Goal: Information Seeking & Learning: Learn about a topic

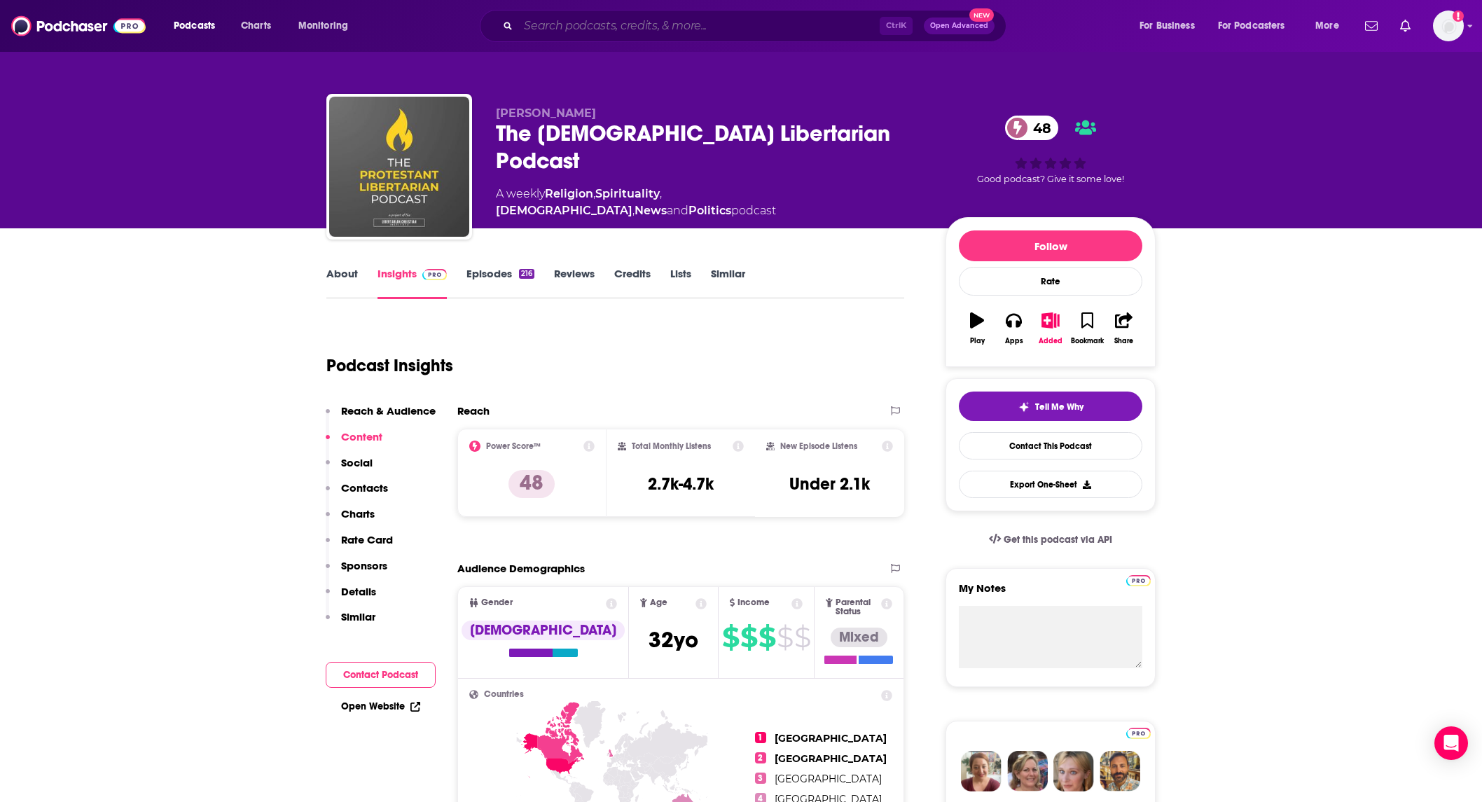
click at [712, 25] on input "Search podcasts, credits, & more..." at bounding box center [698, 26] width 361 height 22
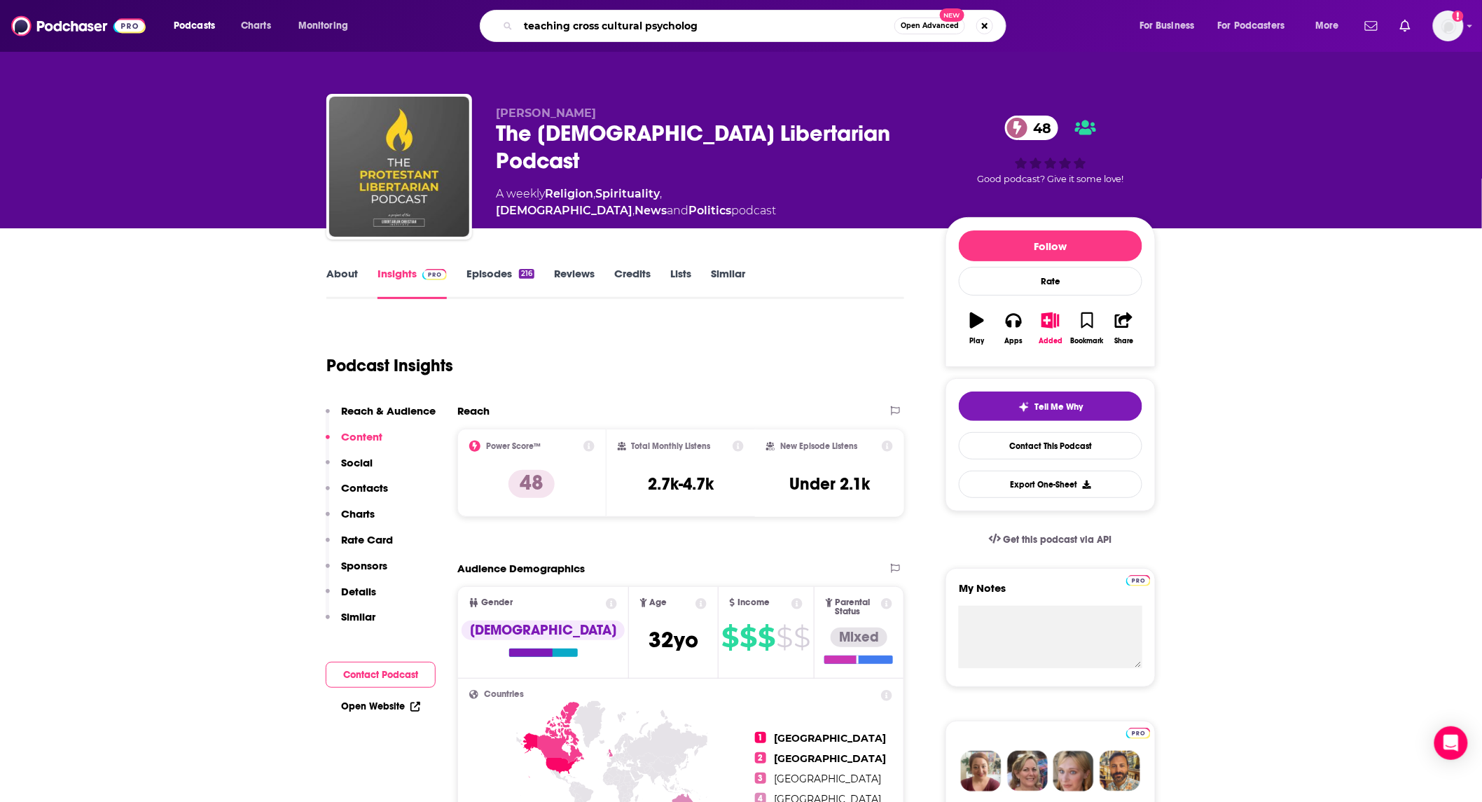
type input "teaching cross cultural psychology"
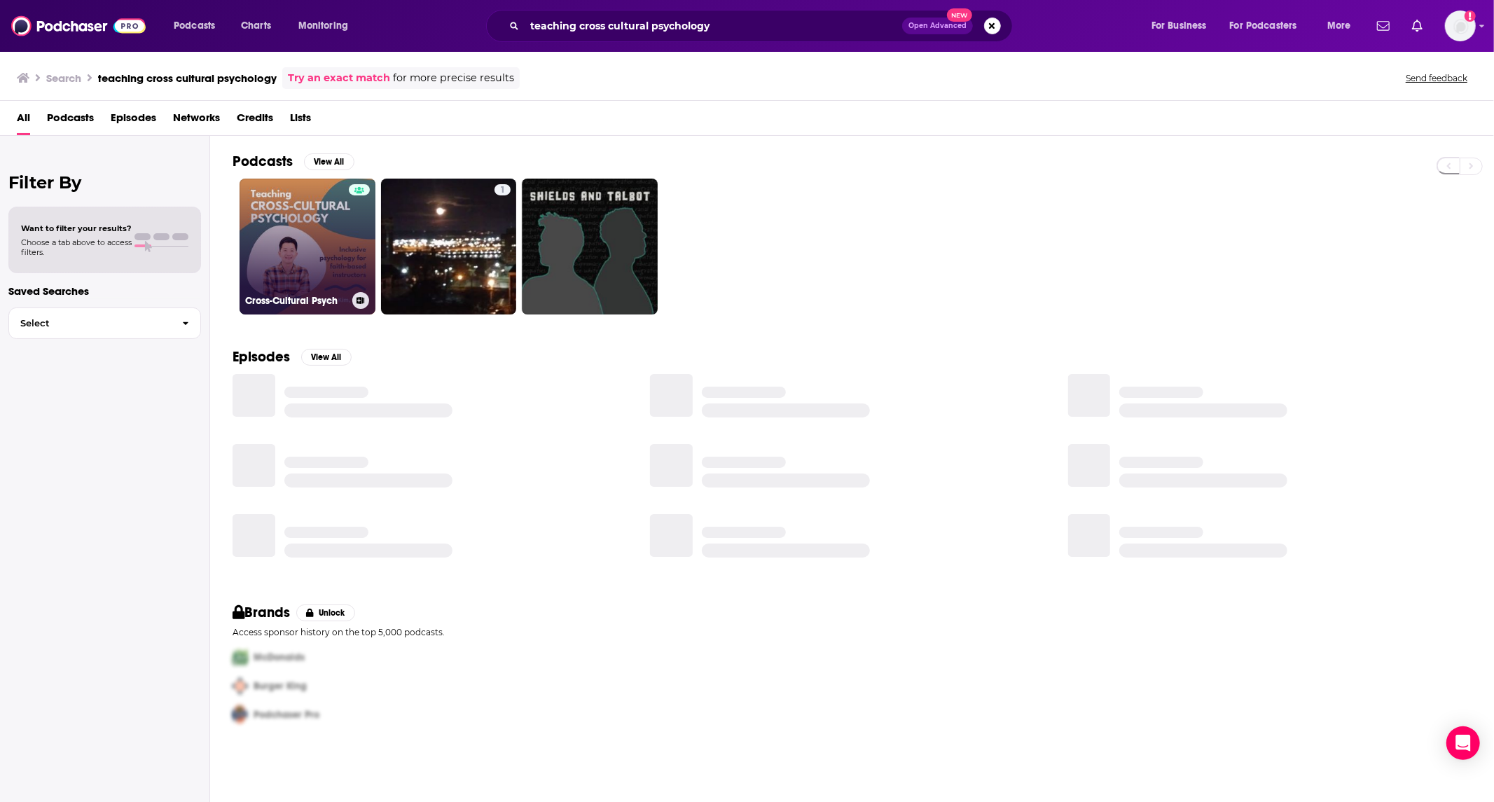
click at [285, 255] on link "Cross-Cultural Psych" at bounding box center [308, 247] width 136 height 136
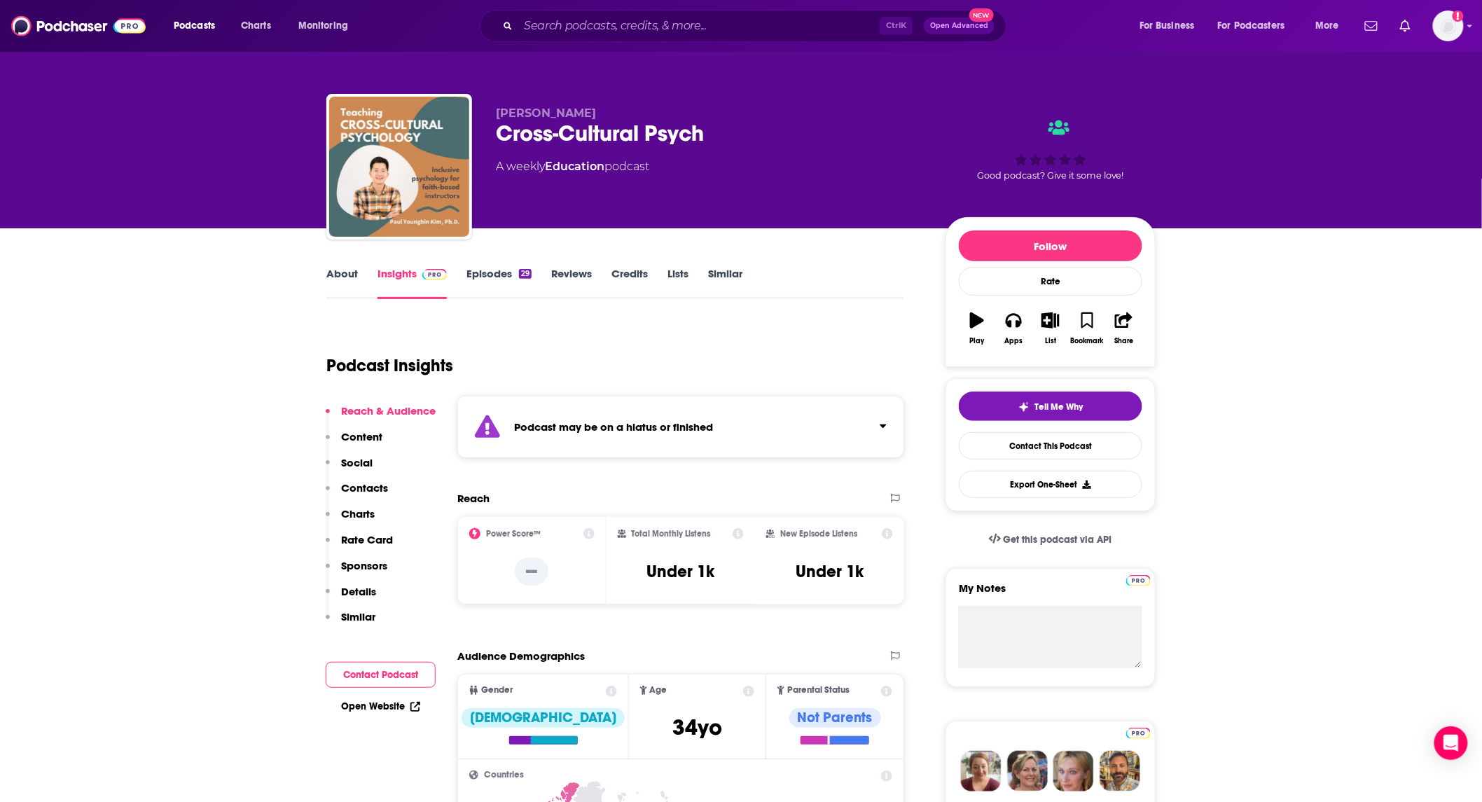
click at [487, 265] on div "About Insights Episodes 29 Reviews Credits Lists Similar" at bounding box center [615, 282] width 578 height 34
click at [485, 277] on link "Episodes 29" at bounding box center [499, 283] width 65 height 32
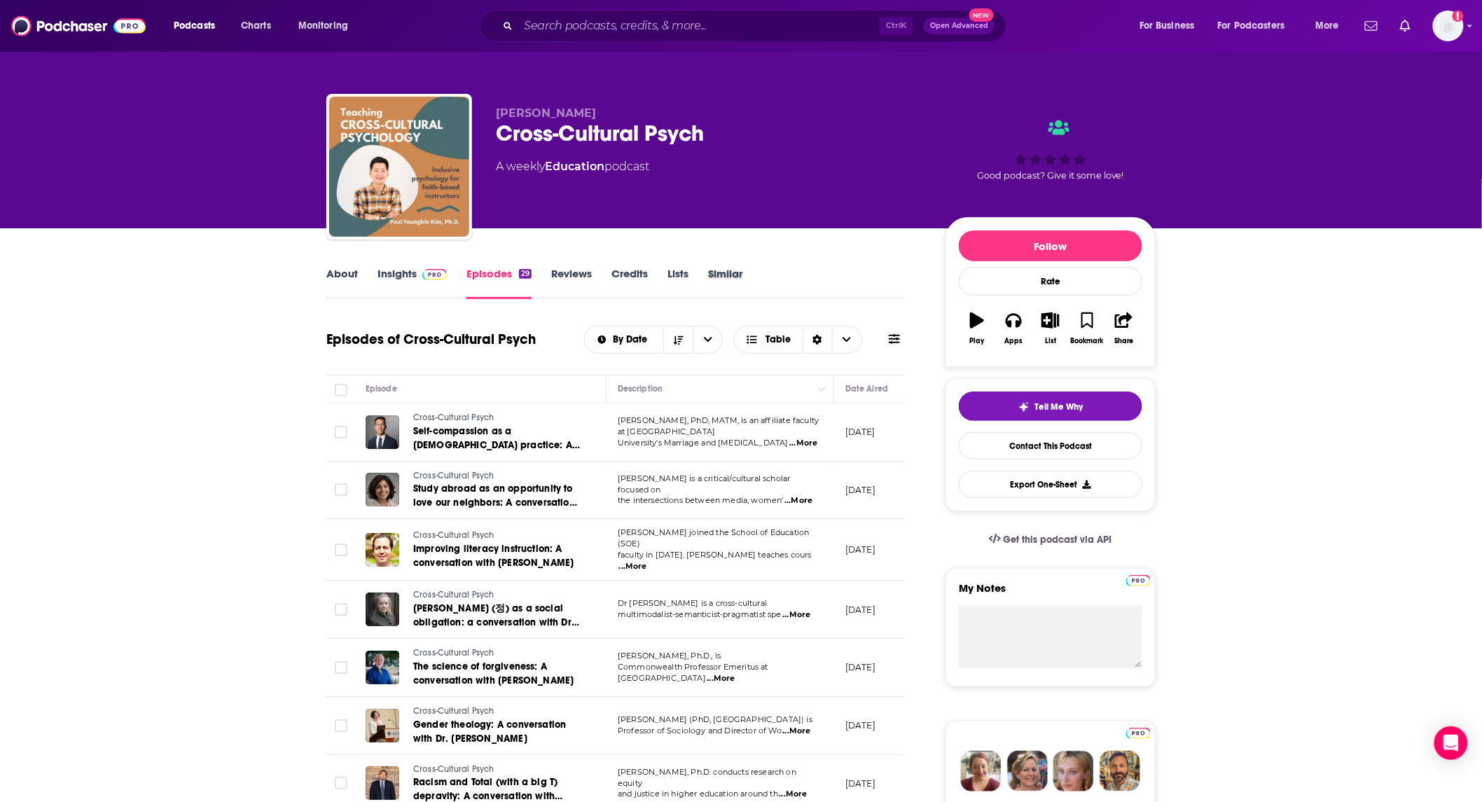
click at [747, 274] on div "Similar" at bounding box center [735, 283] width 54 height 32
click at [740, 274] on link "Similar" at bounding box center [725, 283] width 34 height 32
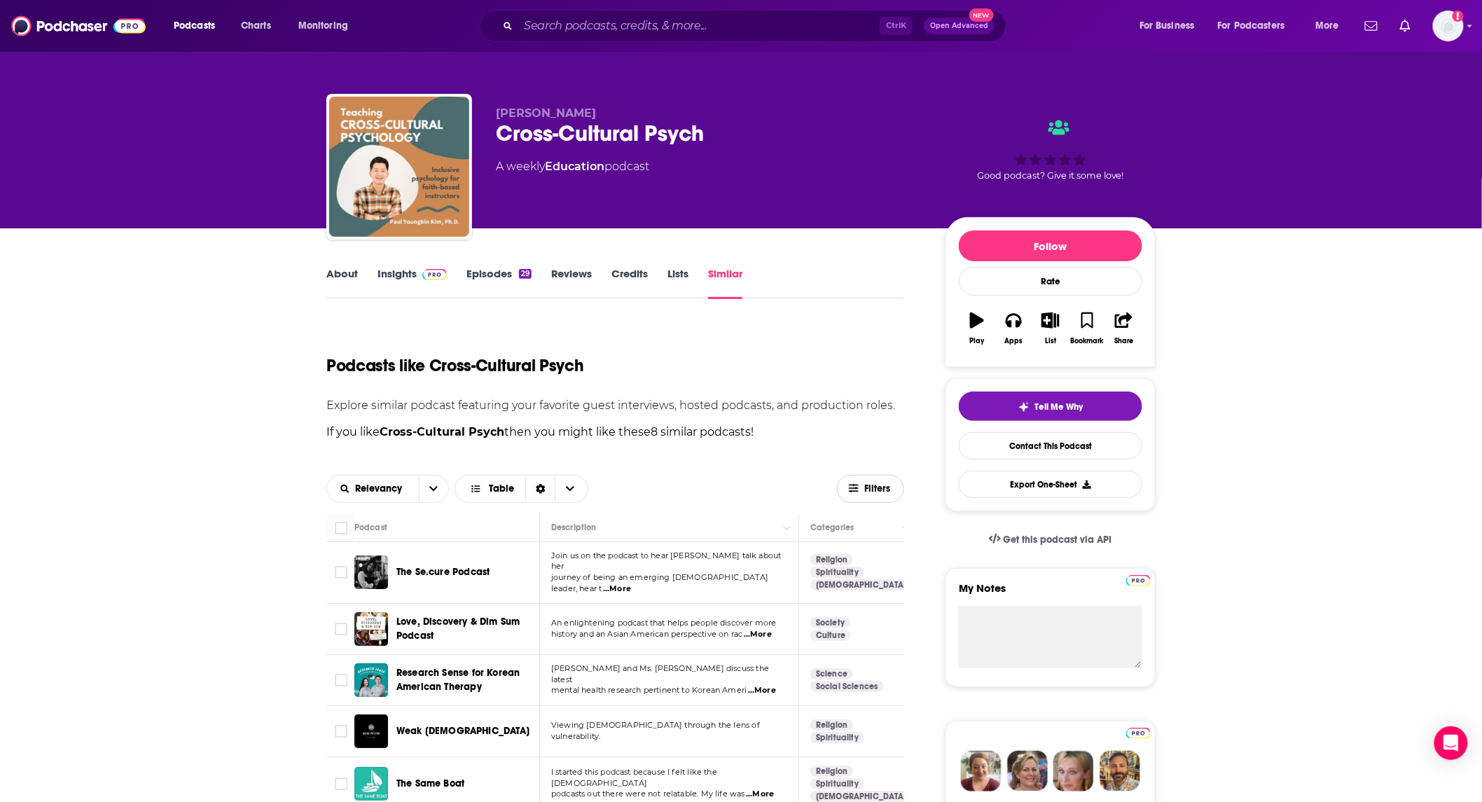
click at [884, 484] on span "Filters" at bounding box center [878, 489] width 28 height 10
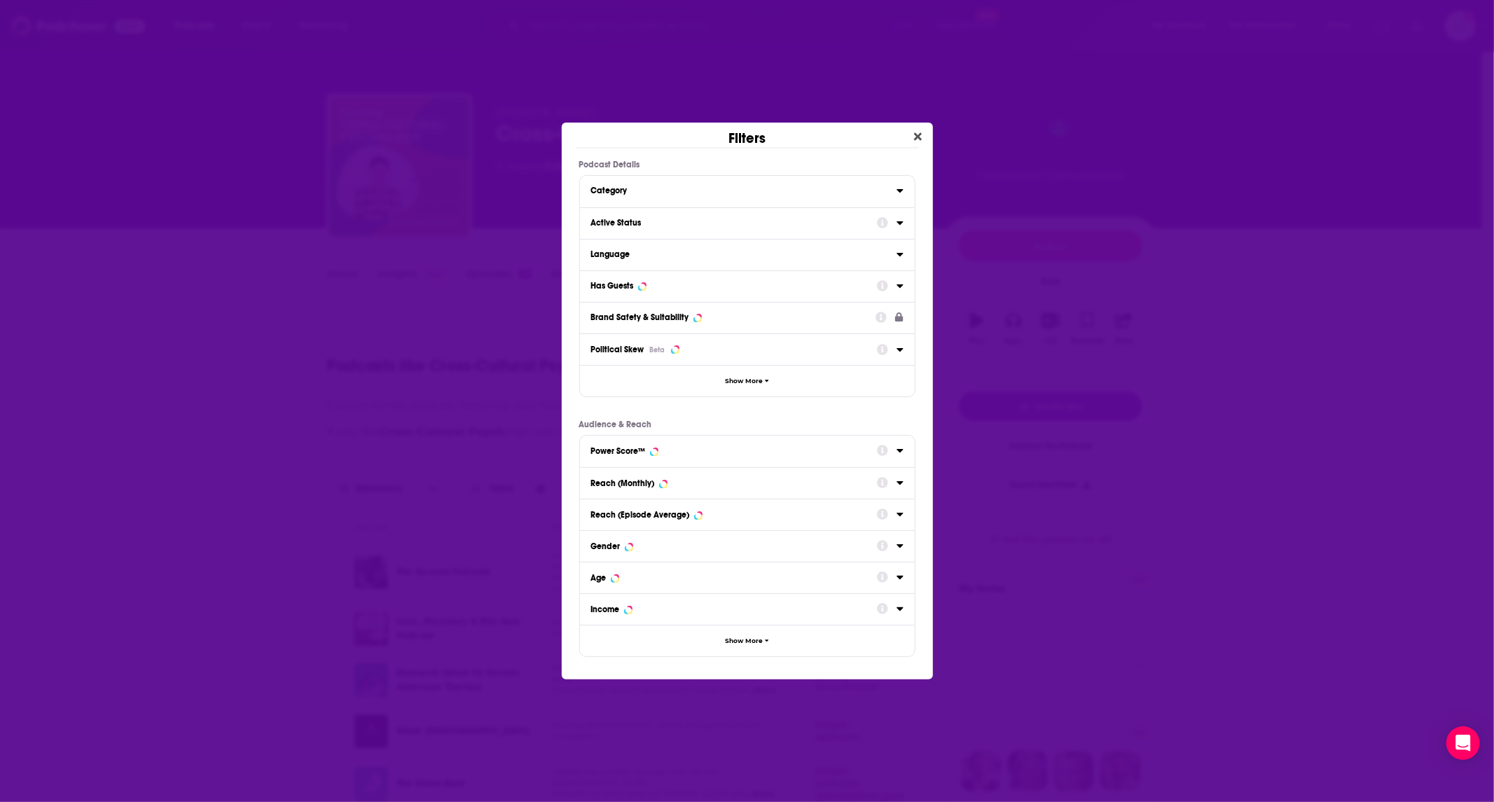
click at [829, 216] on button "Active Status" at bounding box center [734, 223] width 286 height 18
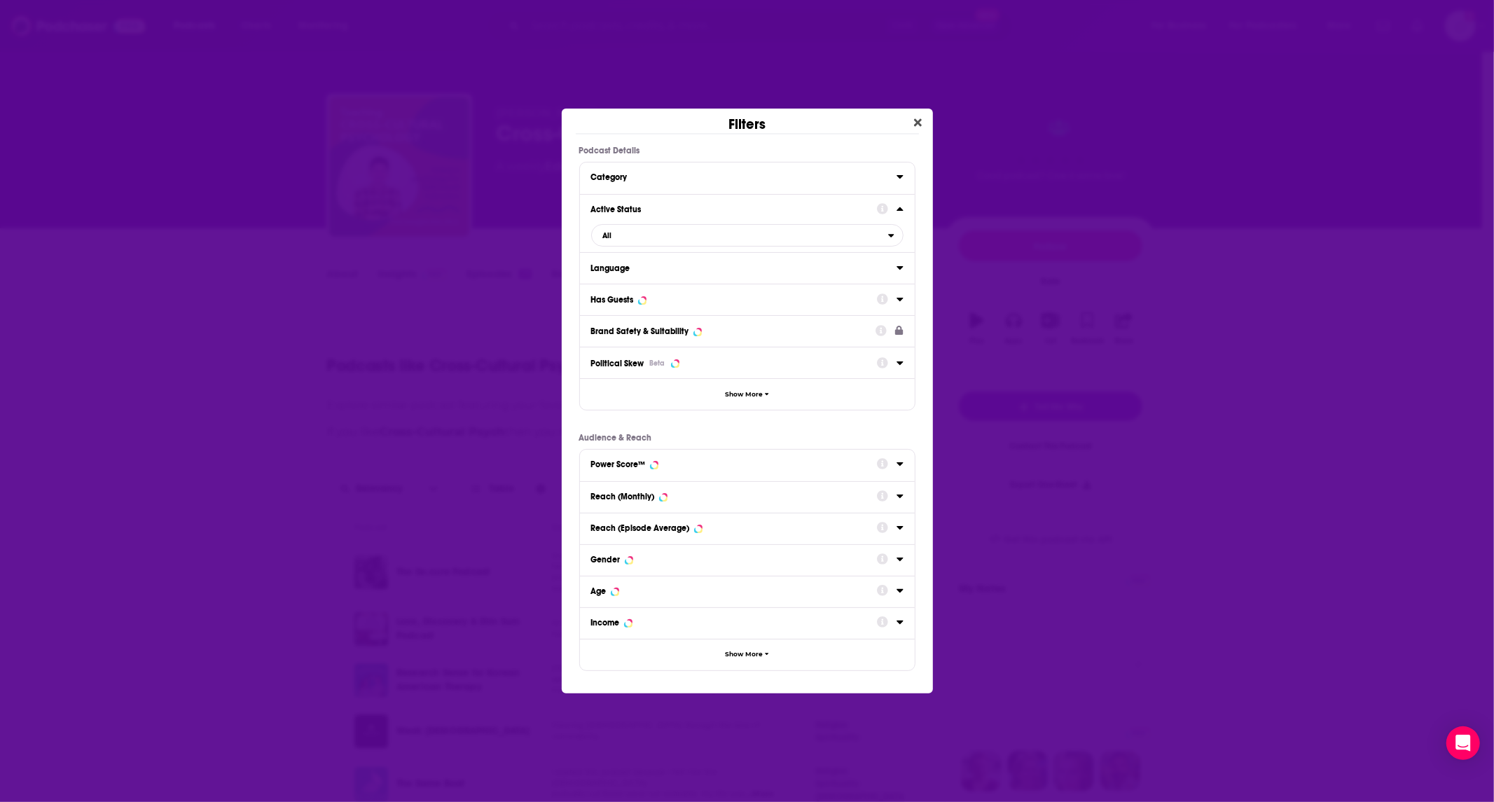
click at [648, 248] on div "Active Status All" at bounding box center [747, 223] width 335 height 59
click at [650, 238] on span "All" at bounding box center [740, 235] width 296 height 18
click at [627, 281] on span "Active" at bounding box center [675, 281] width 155 height 8
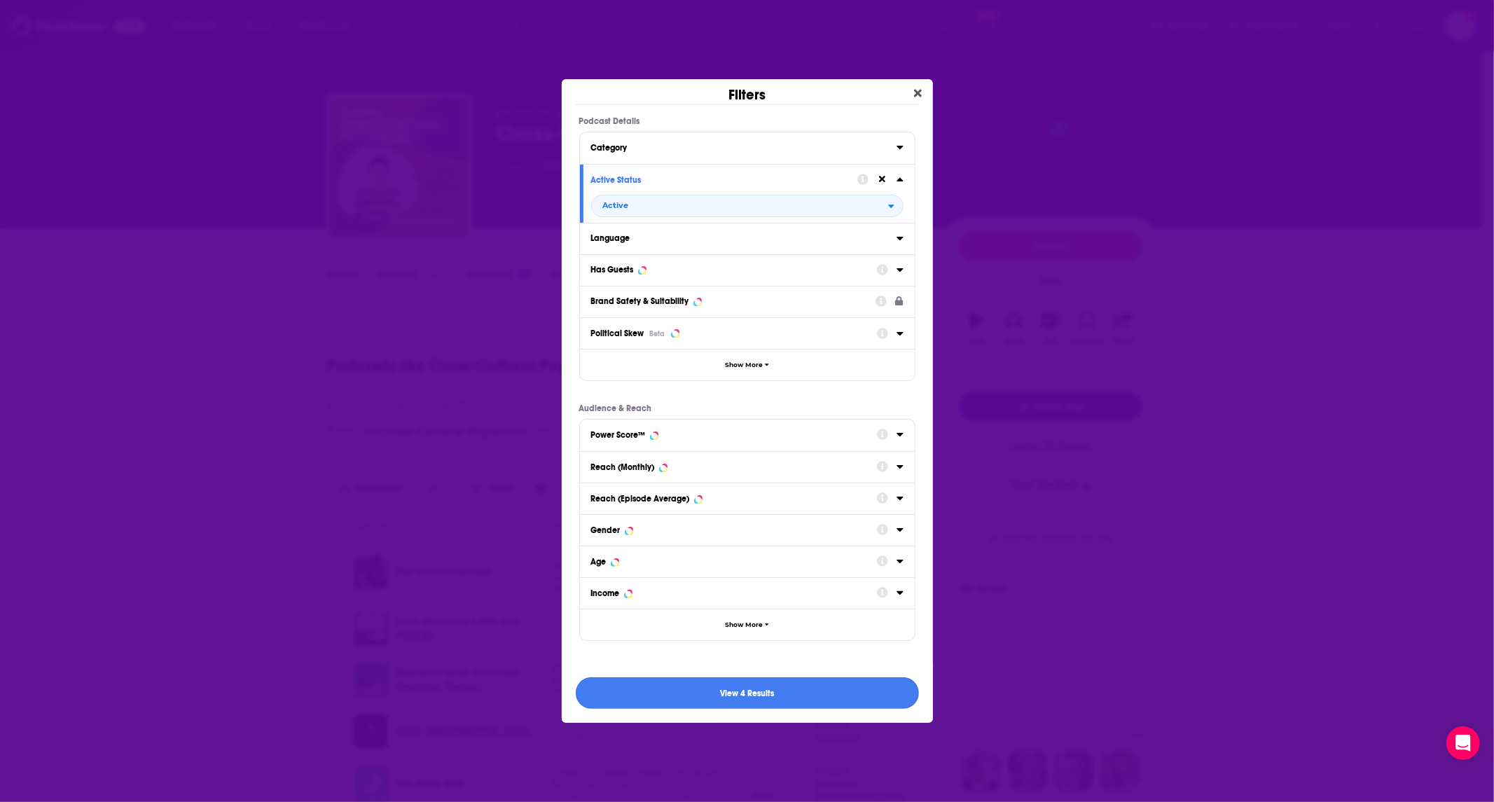
click at [769, 701] on button "View 4 Results" at bounding box center [747, 693] width 343 height 32
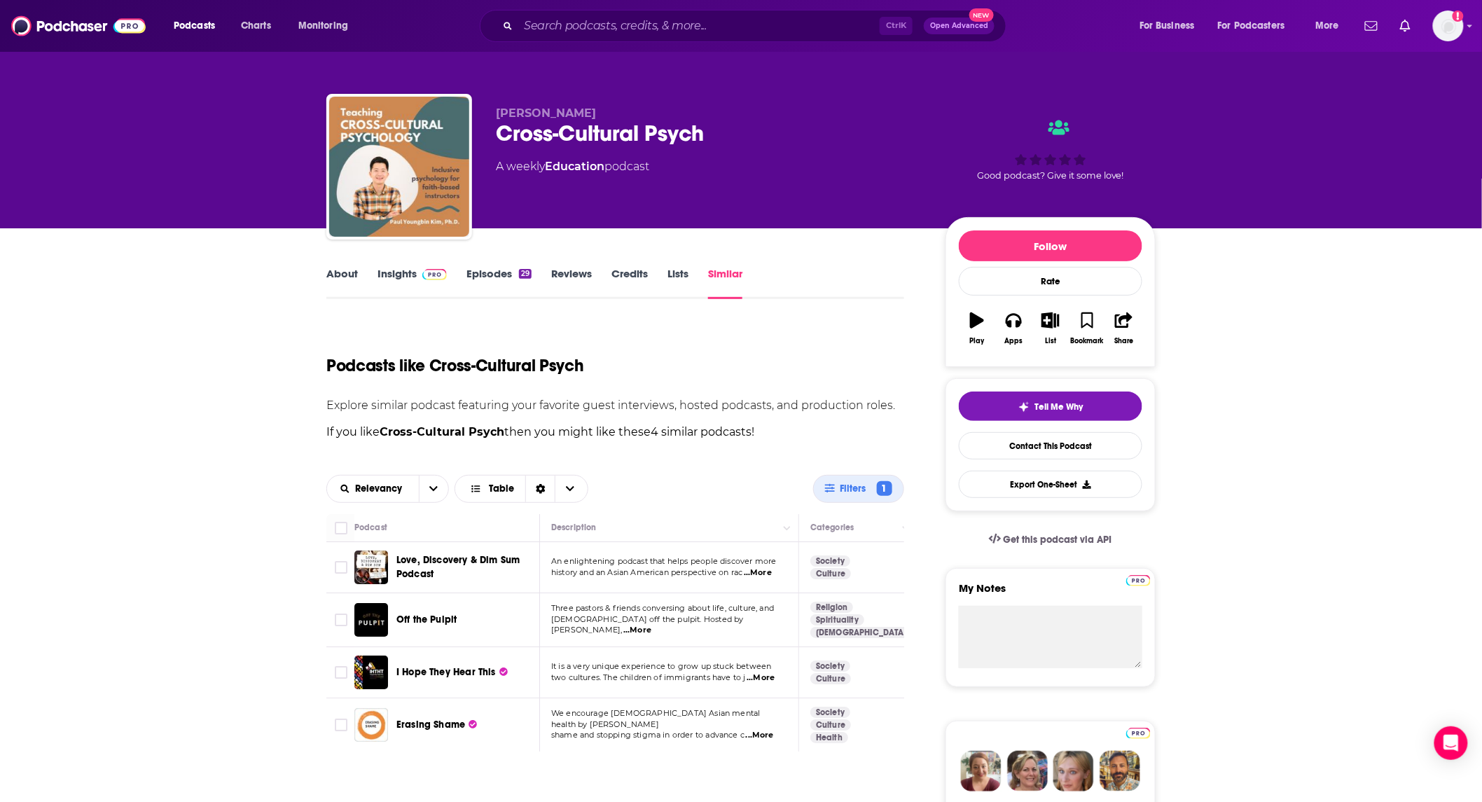
click at [651, 625] on span "...More" at bounding box center [637, 630] width 28 height 11
click at [407, 622] on span "Off the Pulpit" at bounding box center [426, 620] width 60 height 12
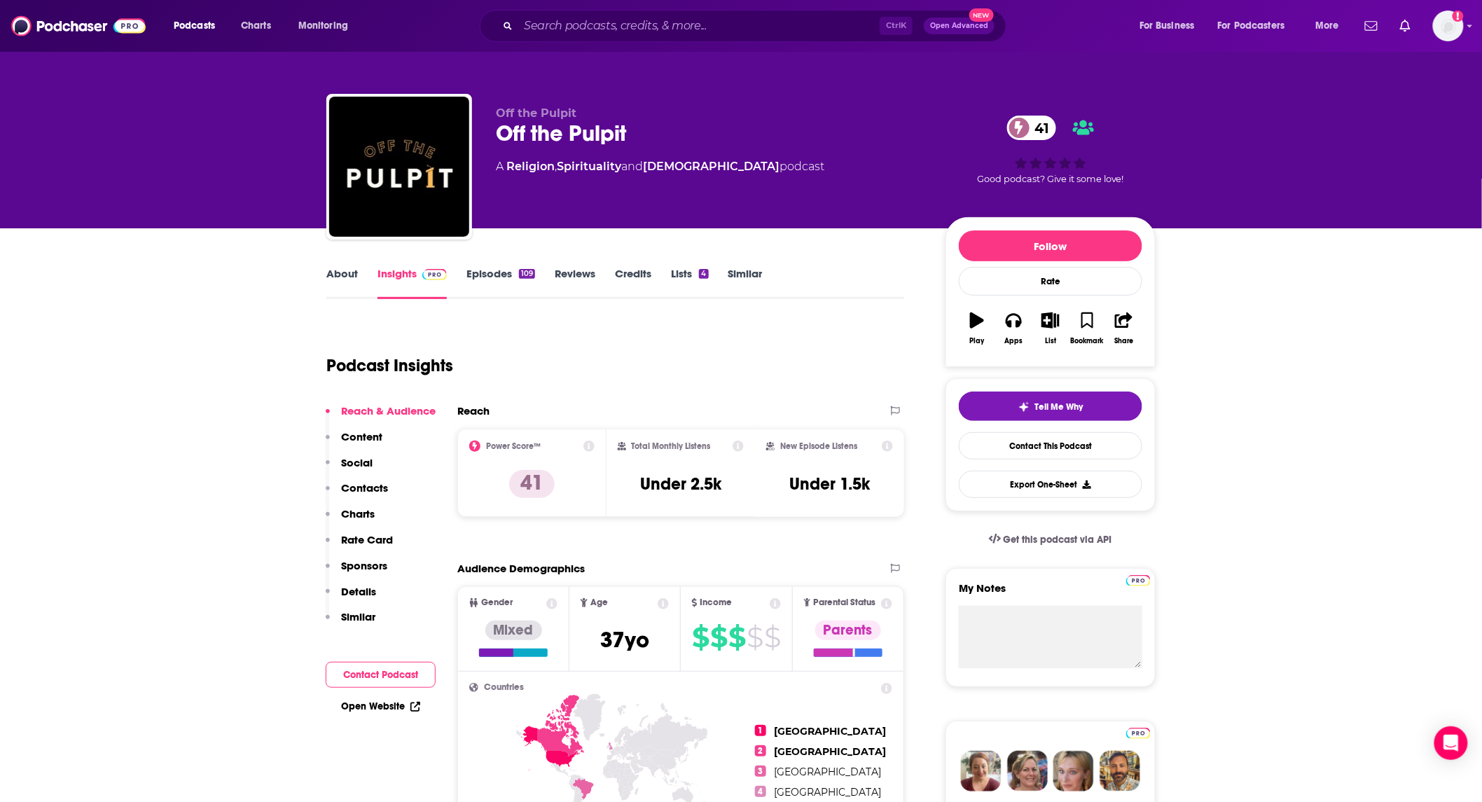
click at [352, 279] on link "About" at bounding box center [342, 283] width 32 height 32
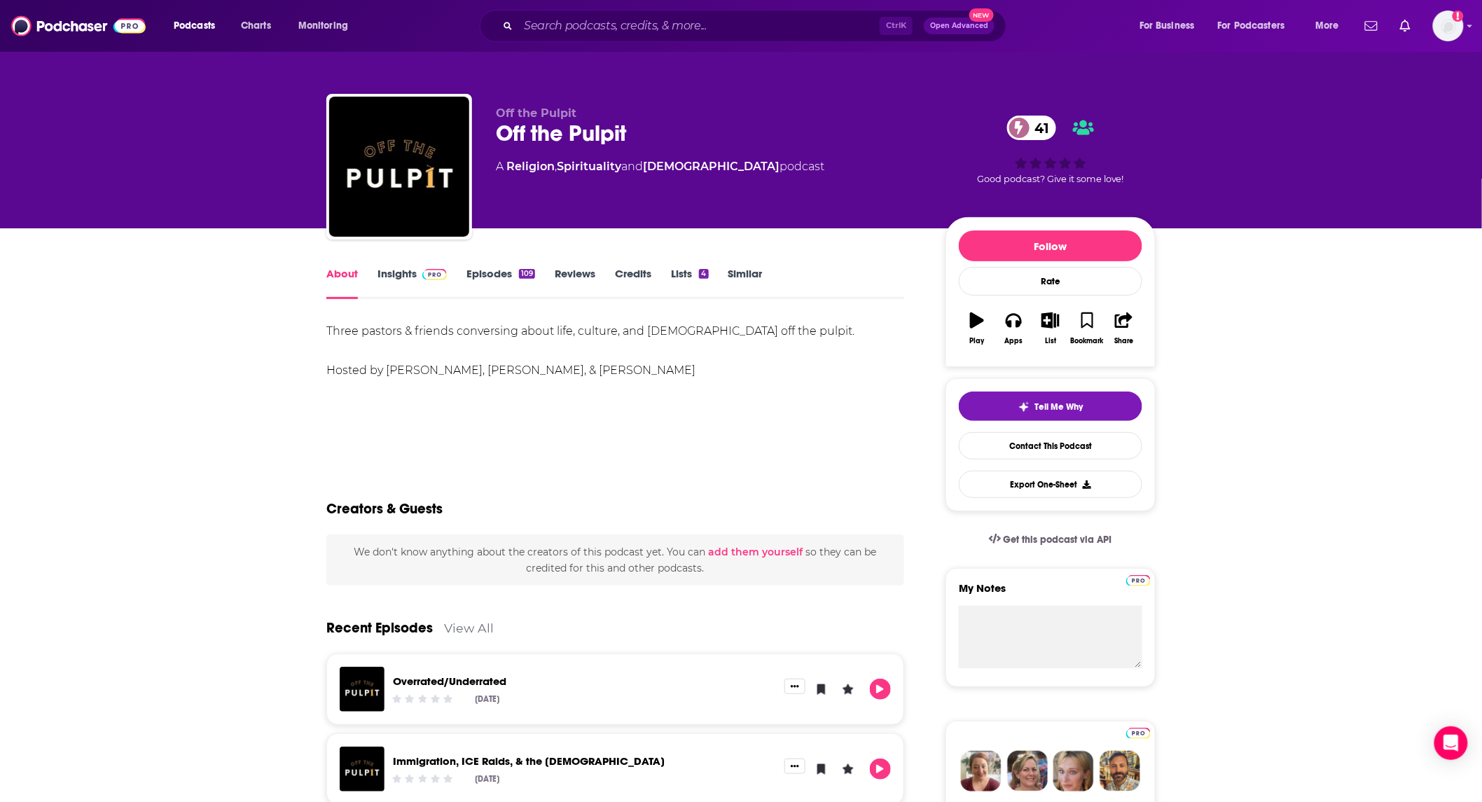
click at [482, 271] on link "Episodes 109" at bounding box center [501, 283] width 69 height 32
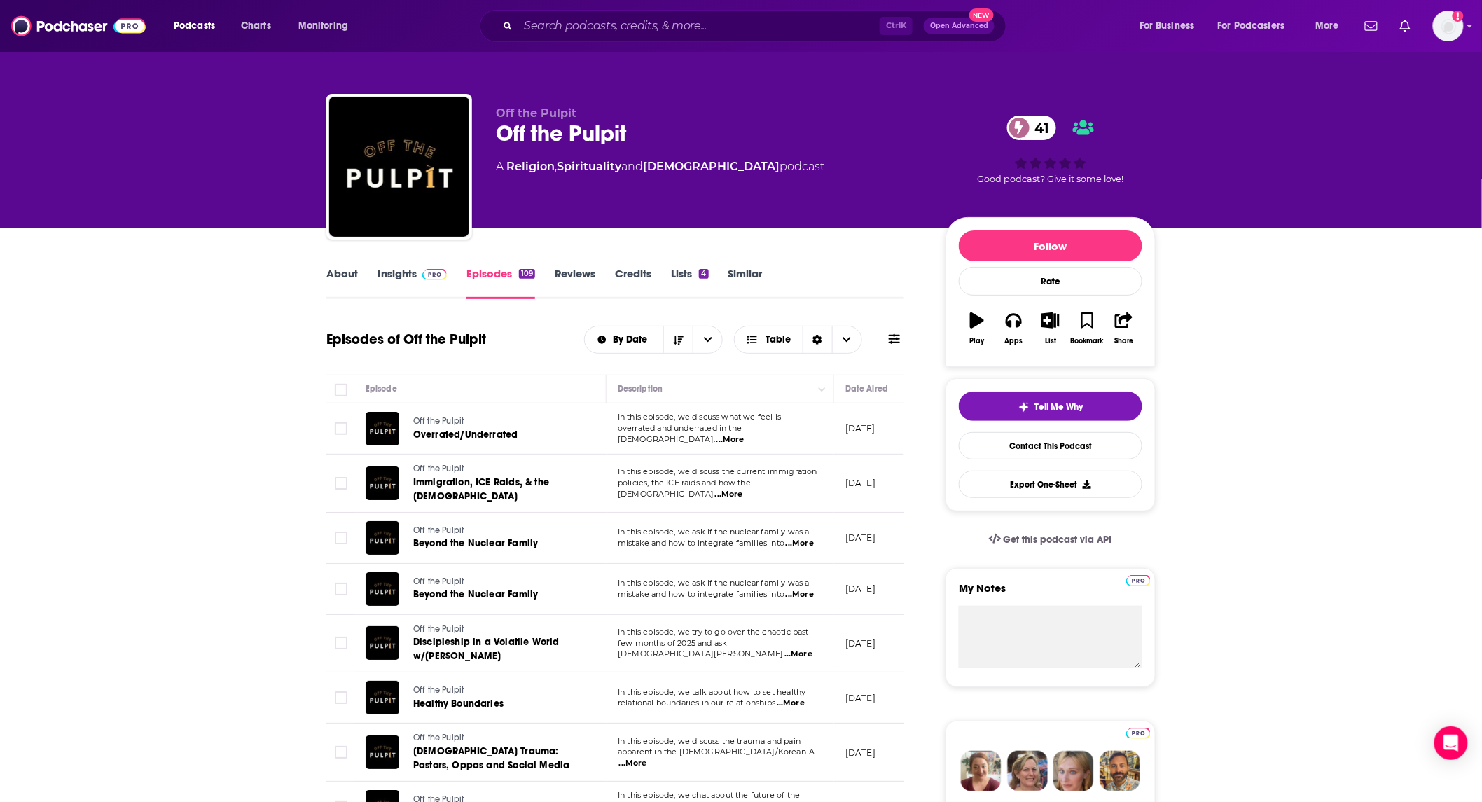
click at [413, 268] on link "Insights" at bounding box center [412, 283] width 69 height 32
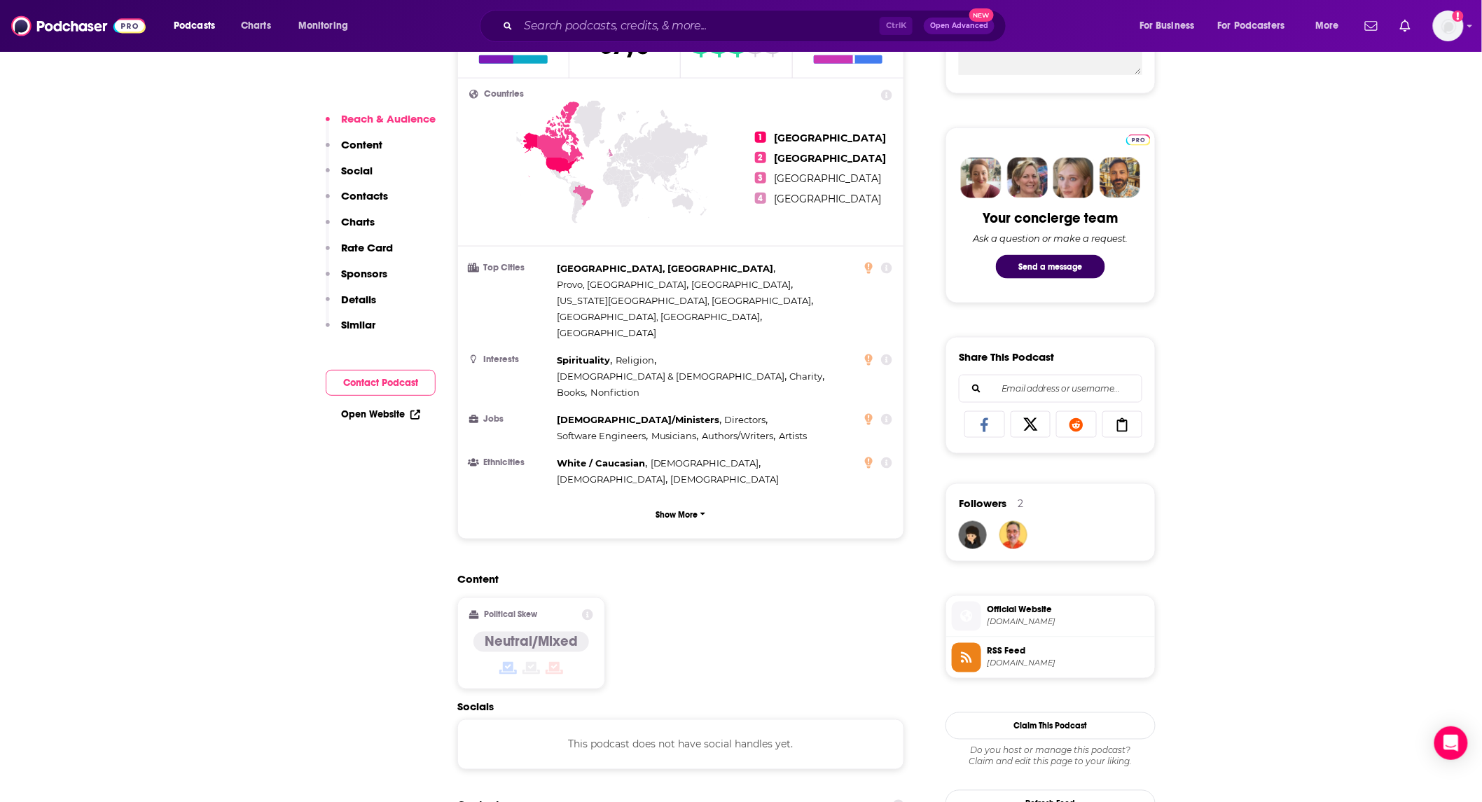
scroll to position [622, 0]
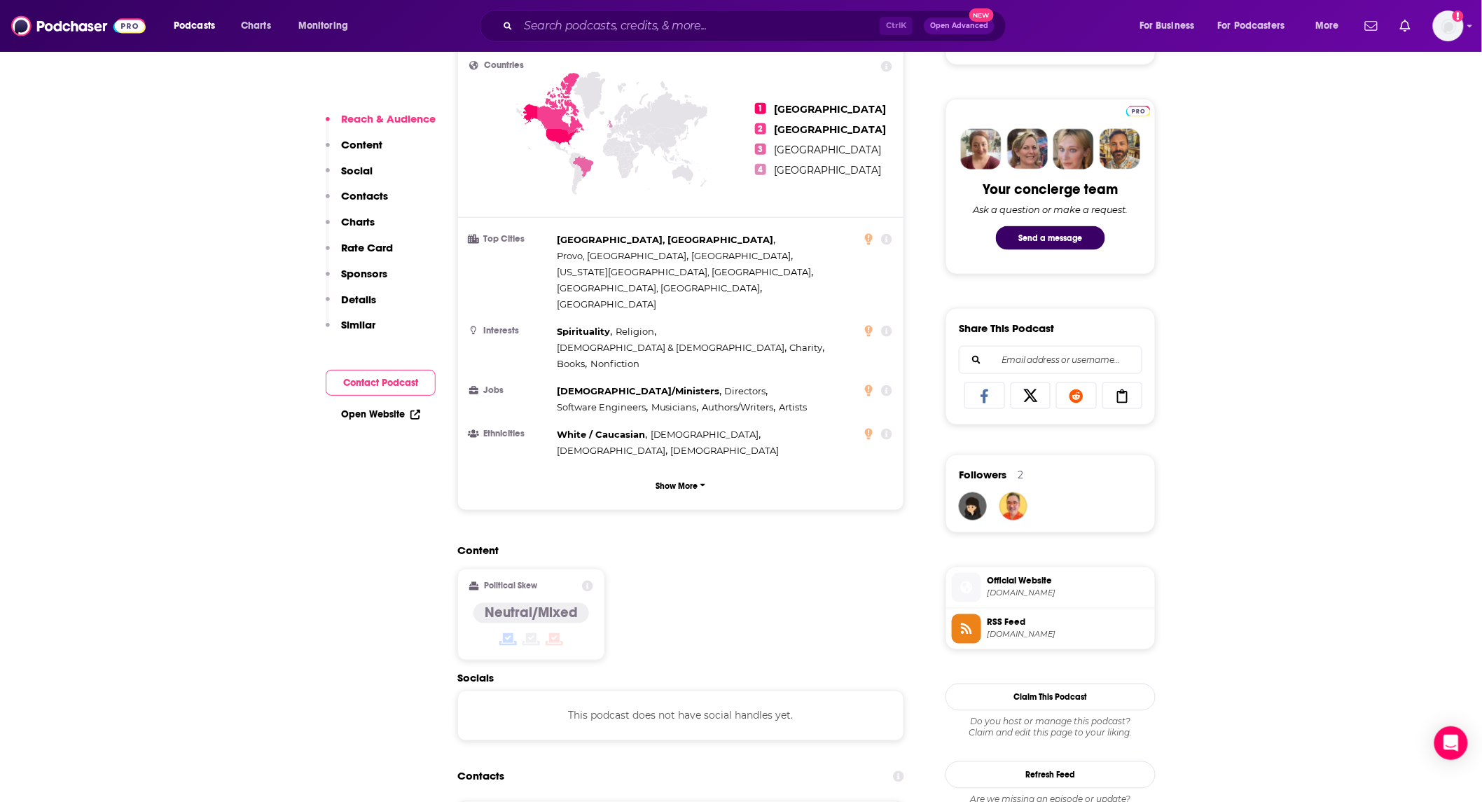
click at [1028, 588] on span "[DOMAIN_NAME]" at bounding box center [1068, 593] width 163 height 11
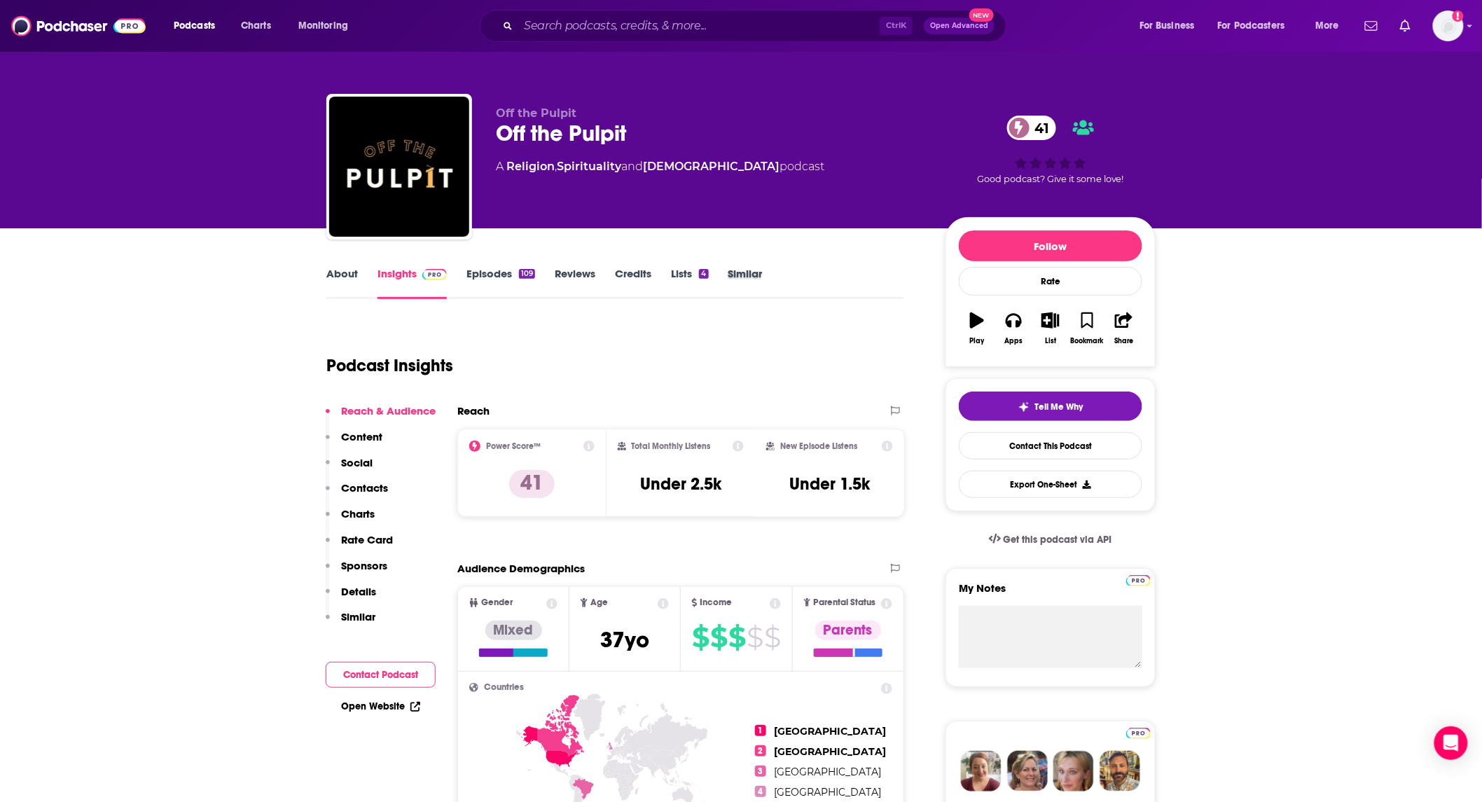
click at [769, 277] on div "Similar" at bounding box center [756, 283] width 54 height 32
click at [753, 270] on link "Similar" at bounding box center [746, 283] width 34 height 32
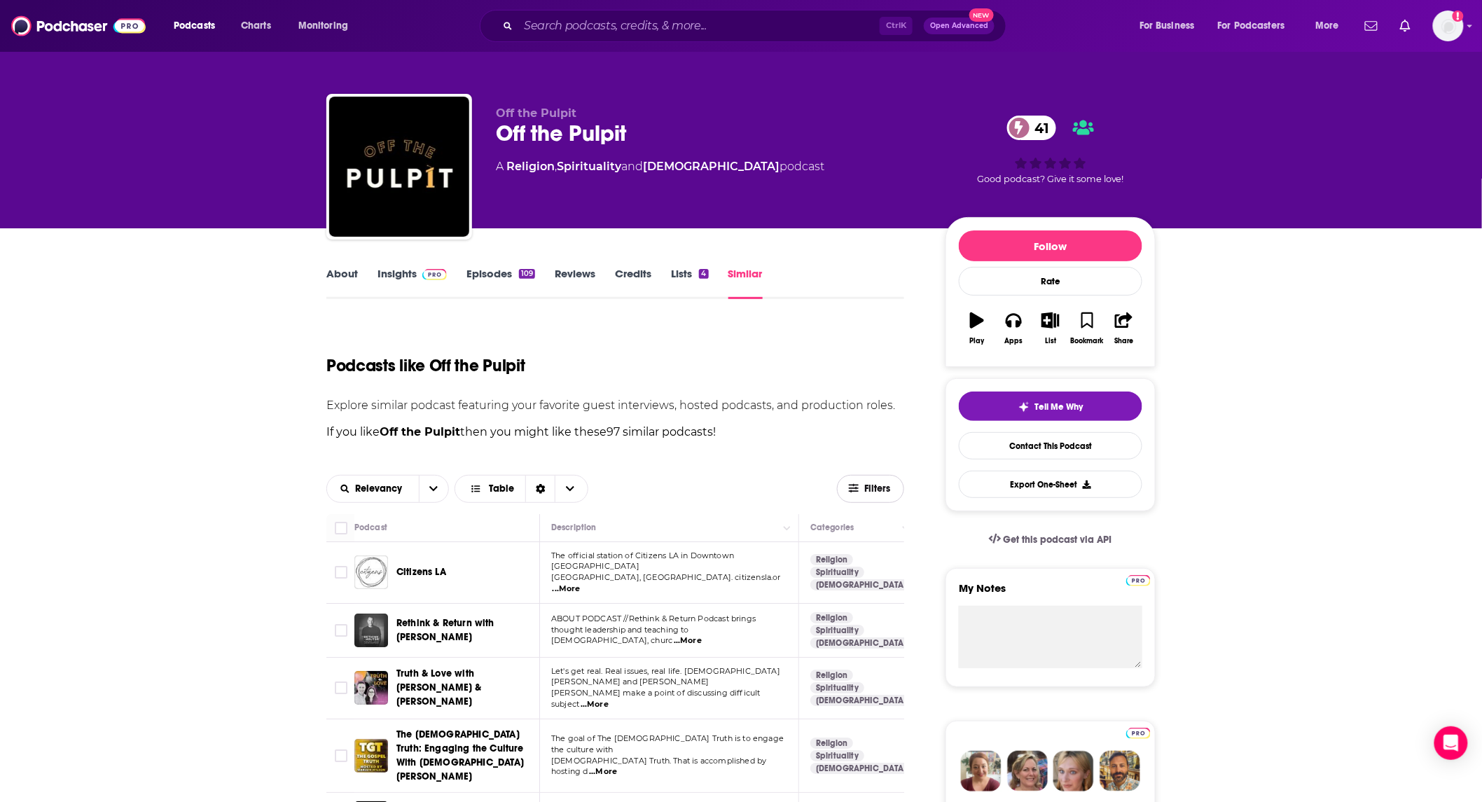
click at [877, 477] on button "Filters" at bounding box center [870, 489] width 67 height 28
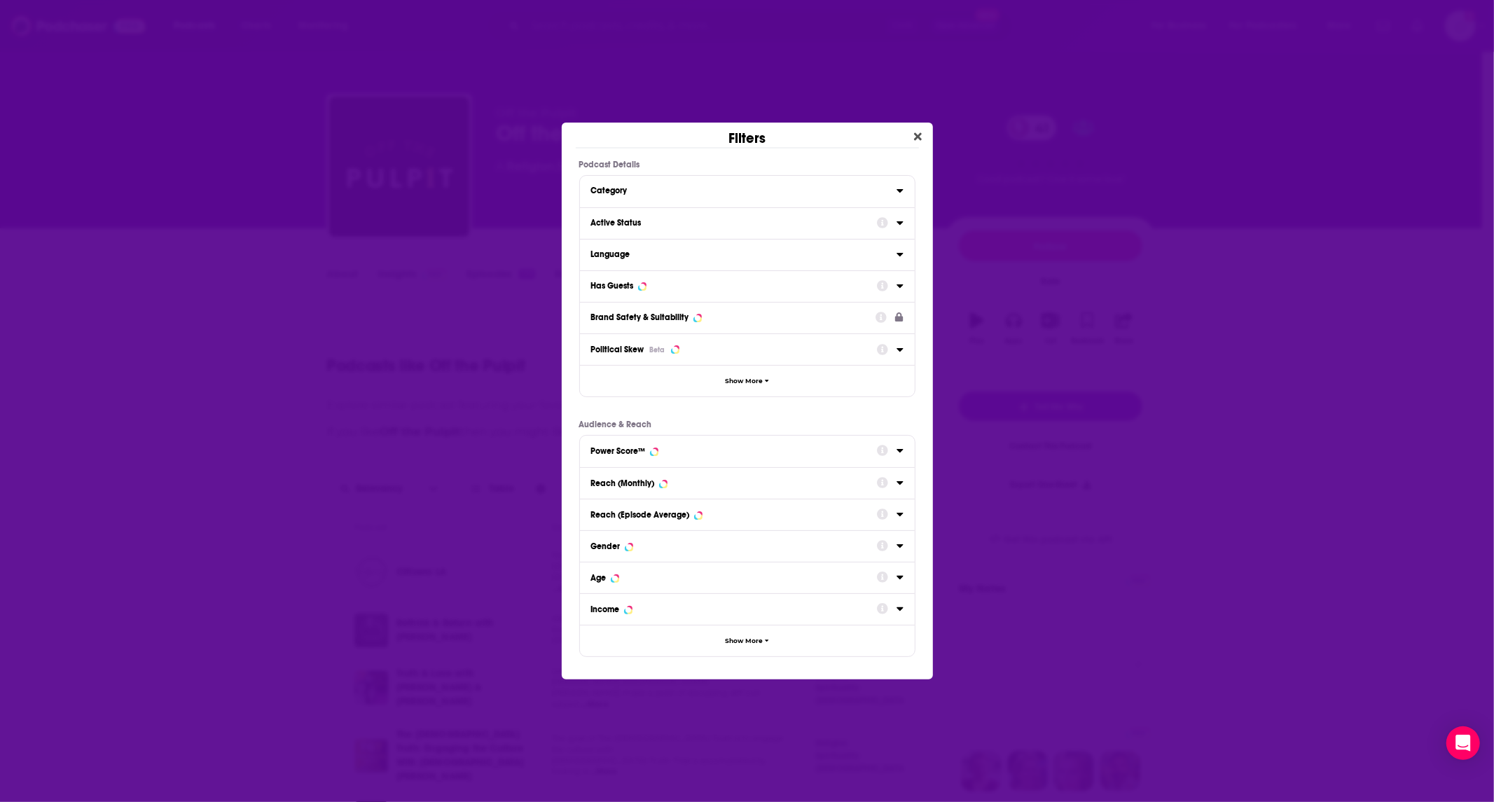
click at [768, 192] on div "Category" at bounding box center [739, 191] width 296 height 10
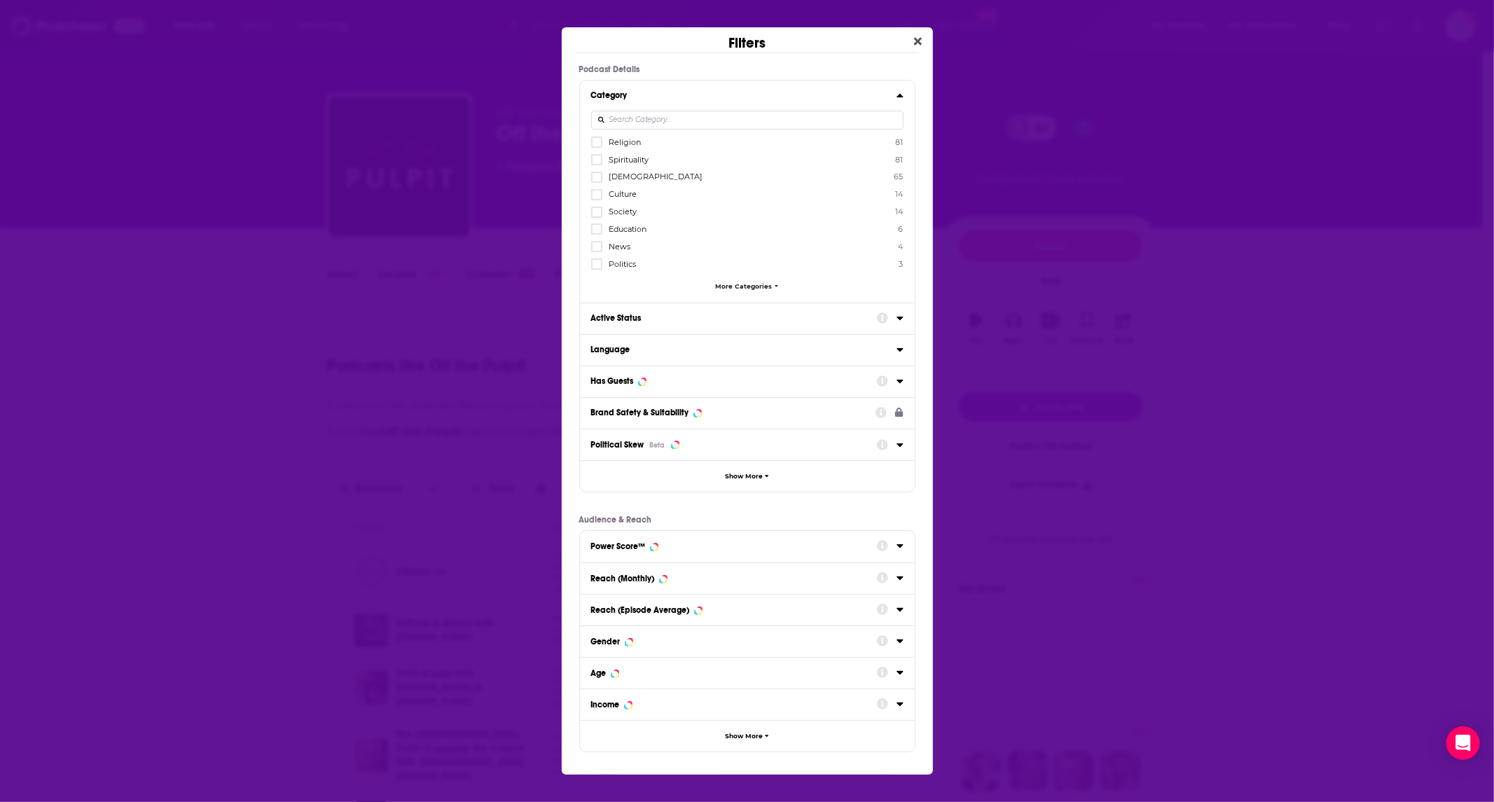
click at [787, 324] on button "Active Status" at bounding box center [734, 318] width 286 height 18
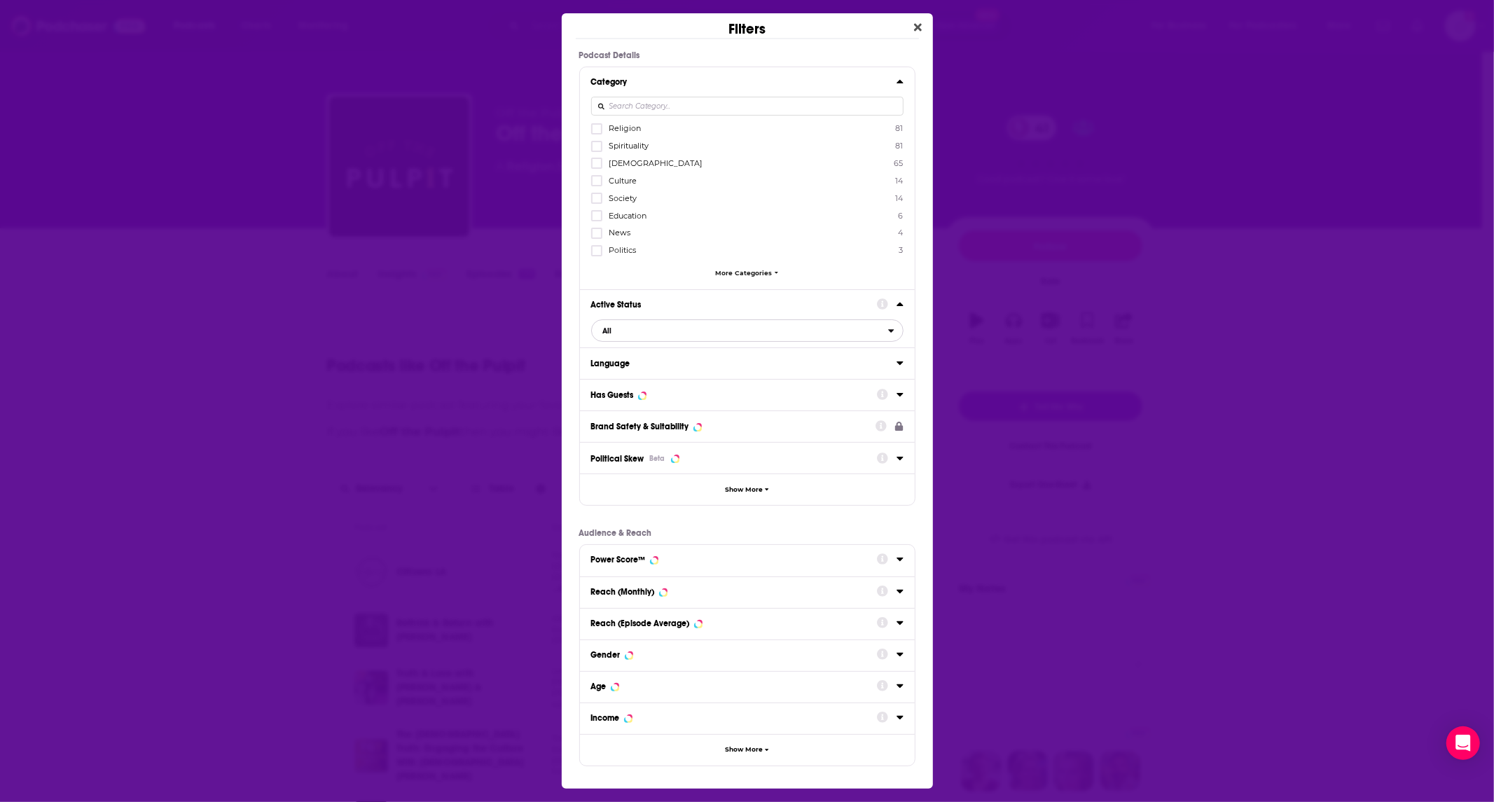
click at [656, 326] on span "All" at bounding box center [740, 331] width 296 height 18
click at [628, 369] on div "Active 38" at bounding box center [747, 376] width 312 height 23
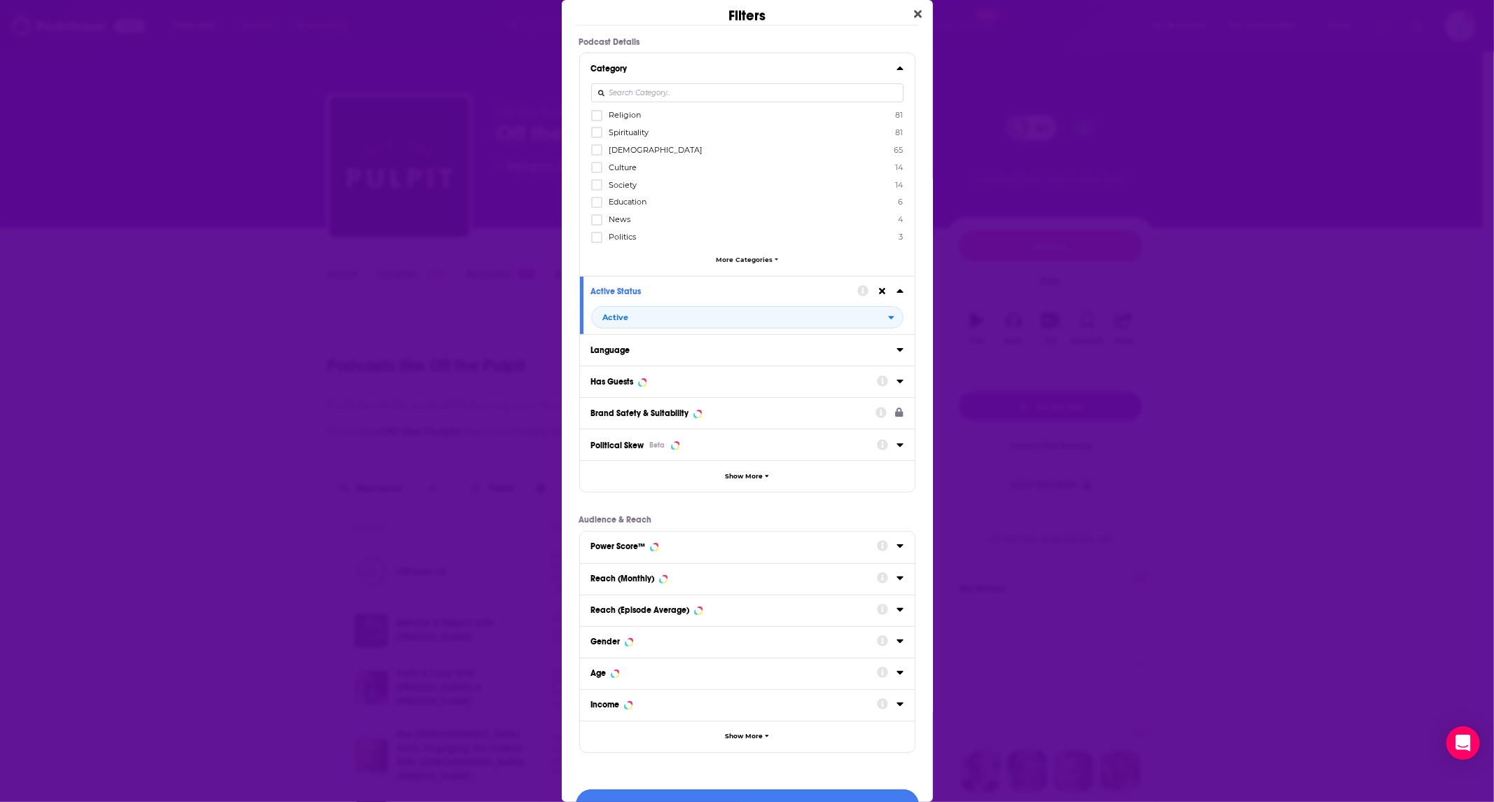
click at [795, 790] on button "View 38 Results" at bounding box center [747, 805] width 343 height 32
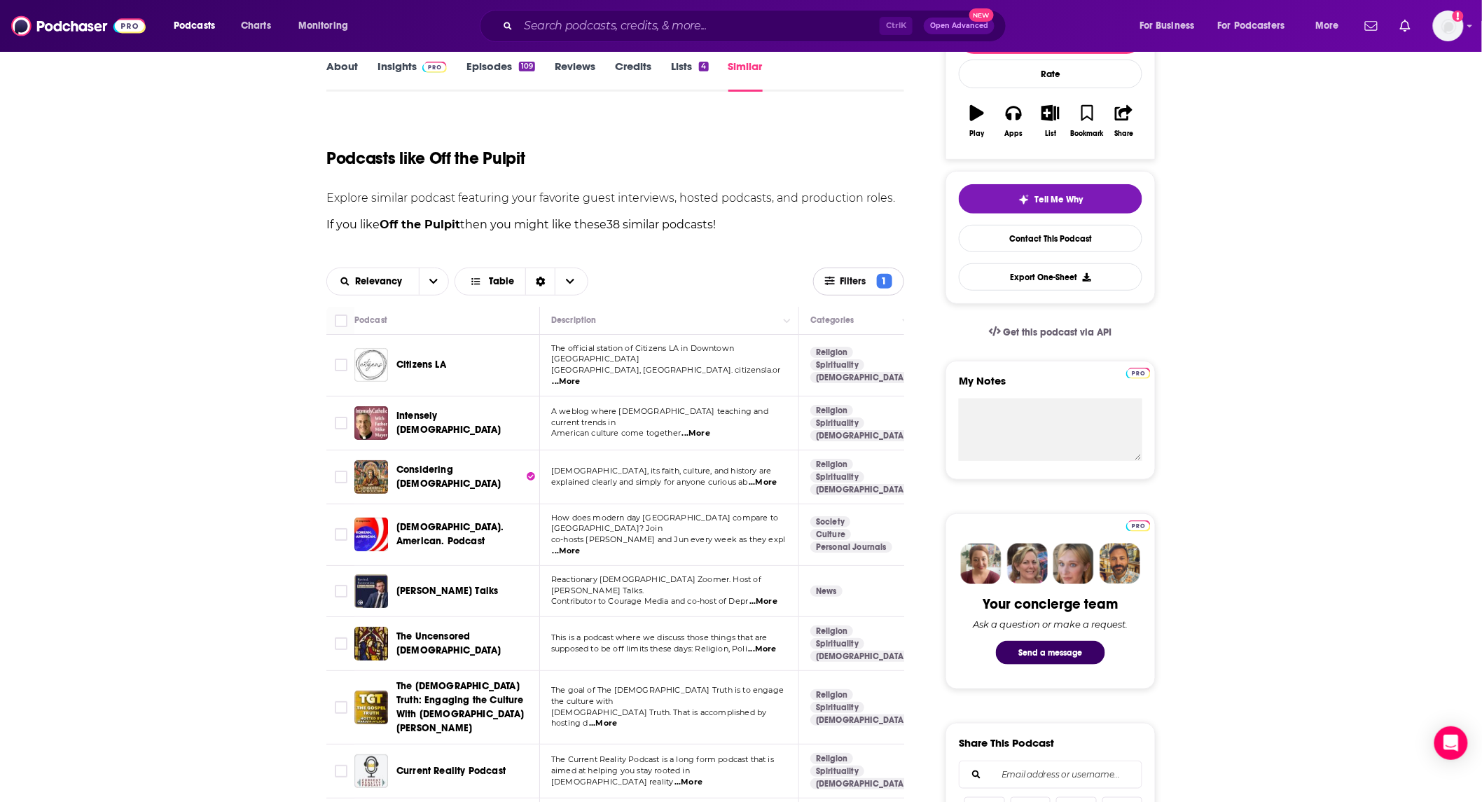
scroll to position [415, 0]
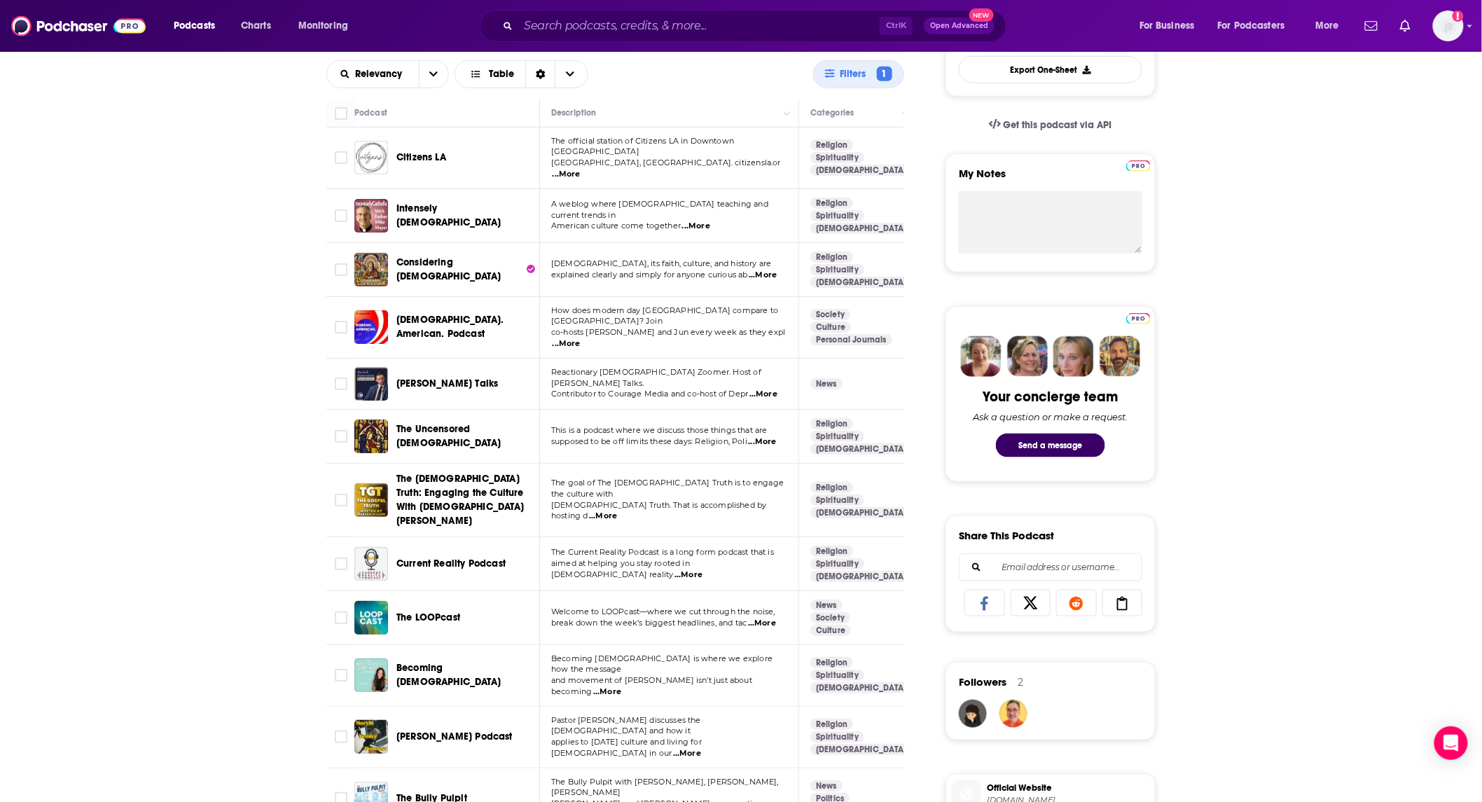
click at [435, 662] on span "Becoming [DEMOGRAPHIC_DATA]" at bounding box center [448, 675] width 104 height 26
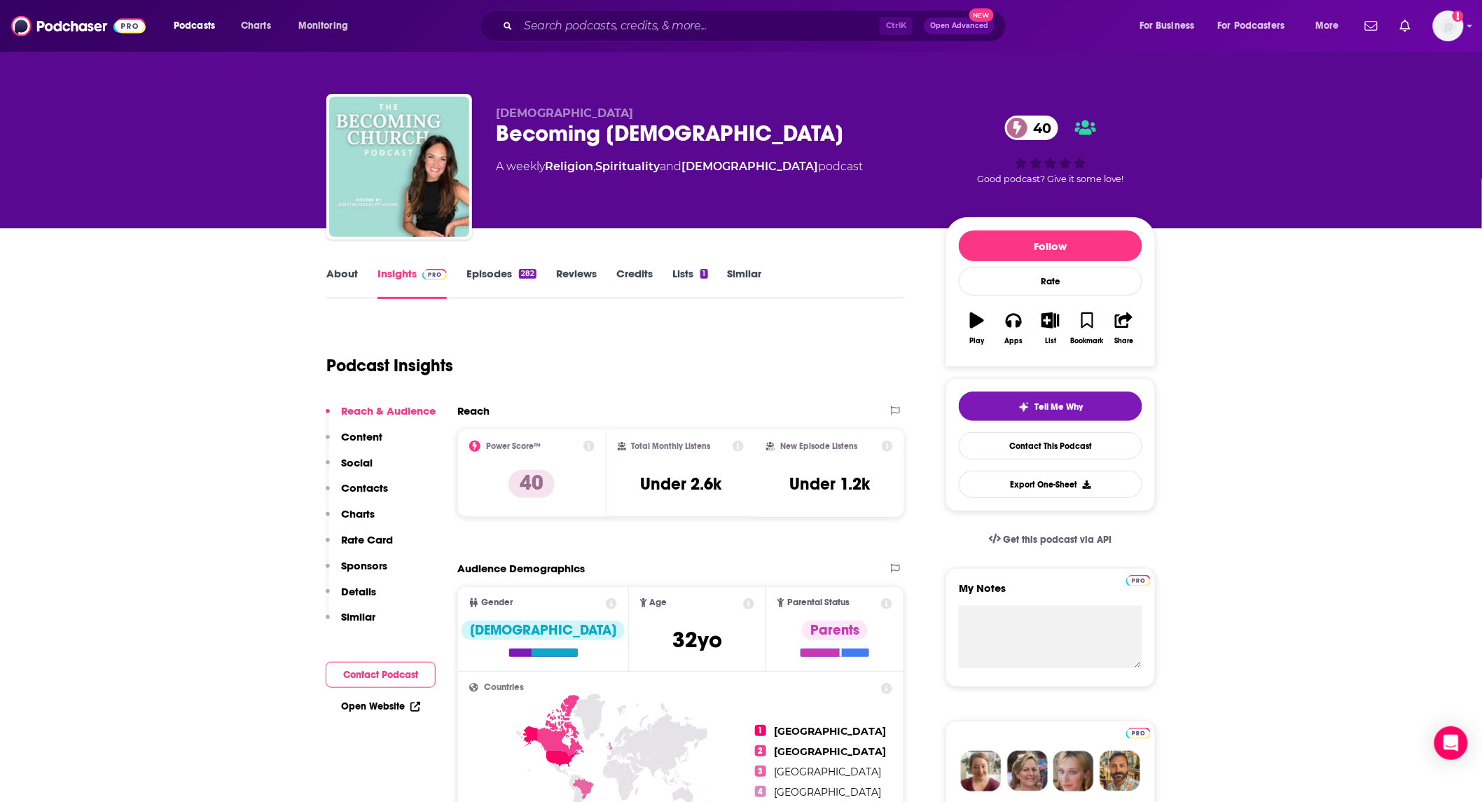
click at [332, 271] on link "About" at bounding box center [342, 283] width 32 height 32
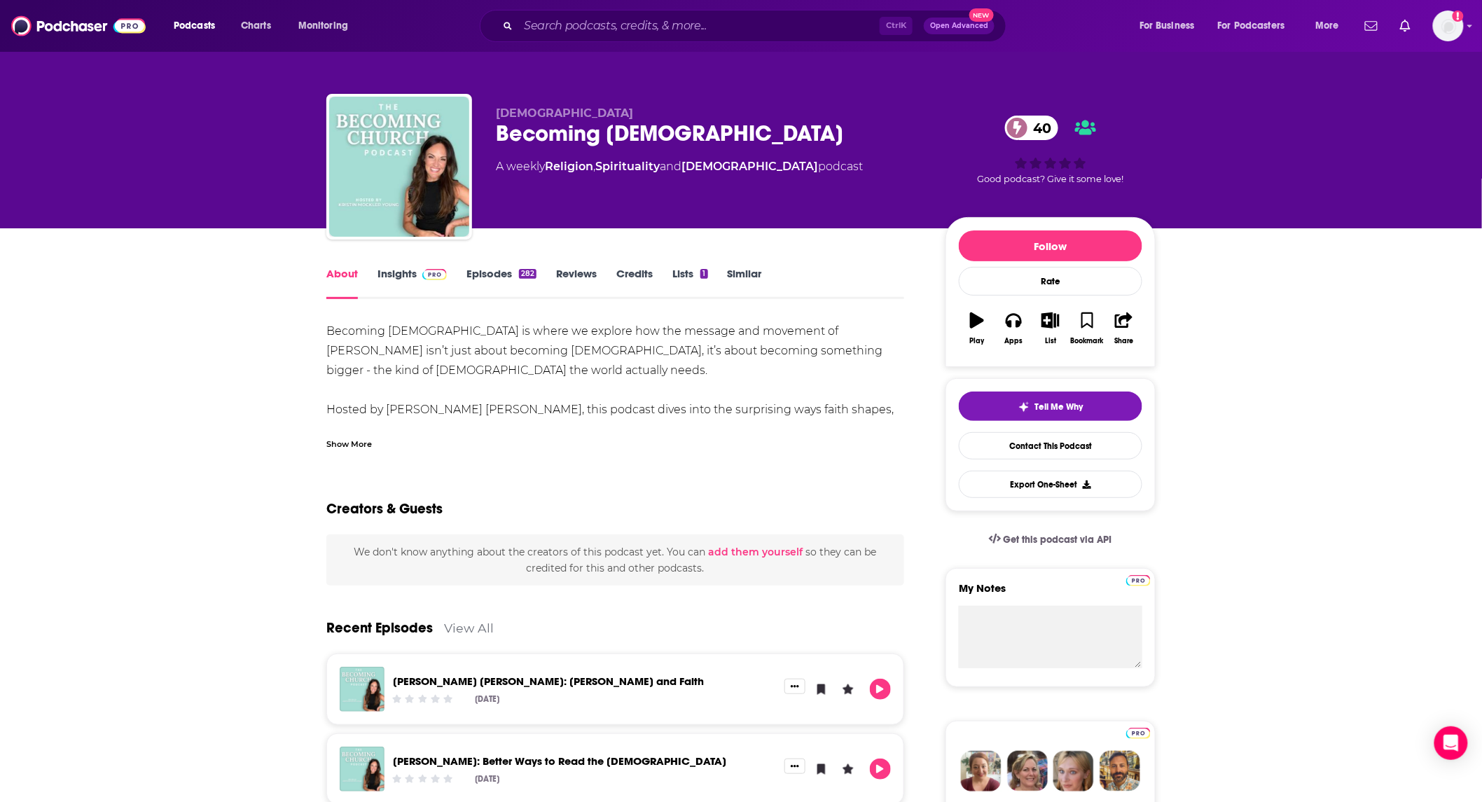
click at [345, 437] on div "Show More" at bounding box center [349, 442] width 46 height 13
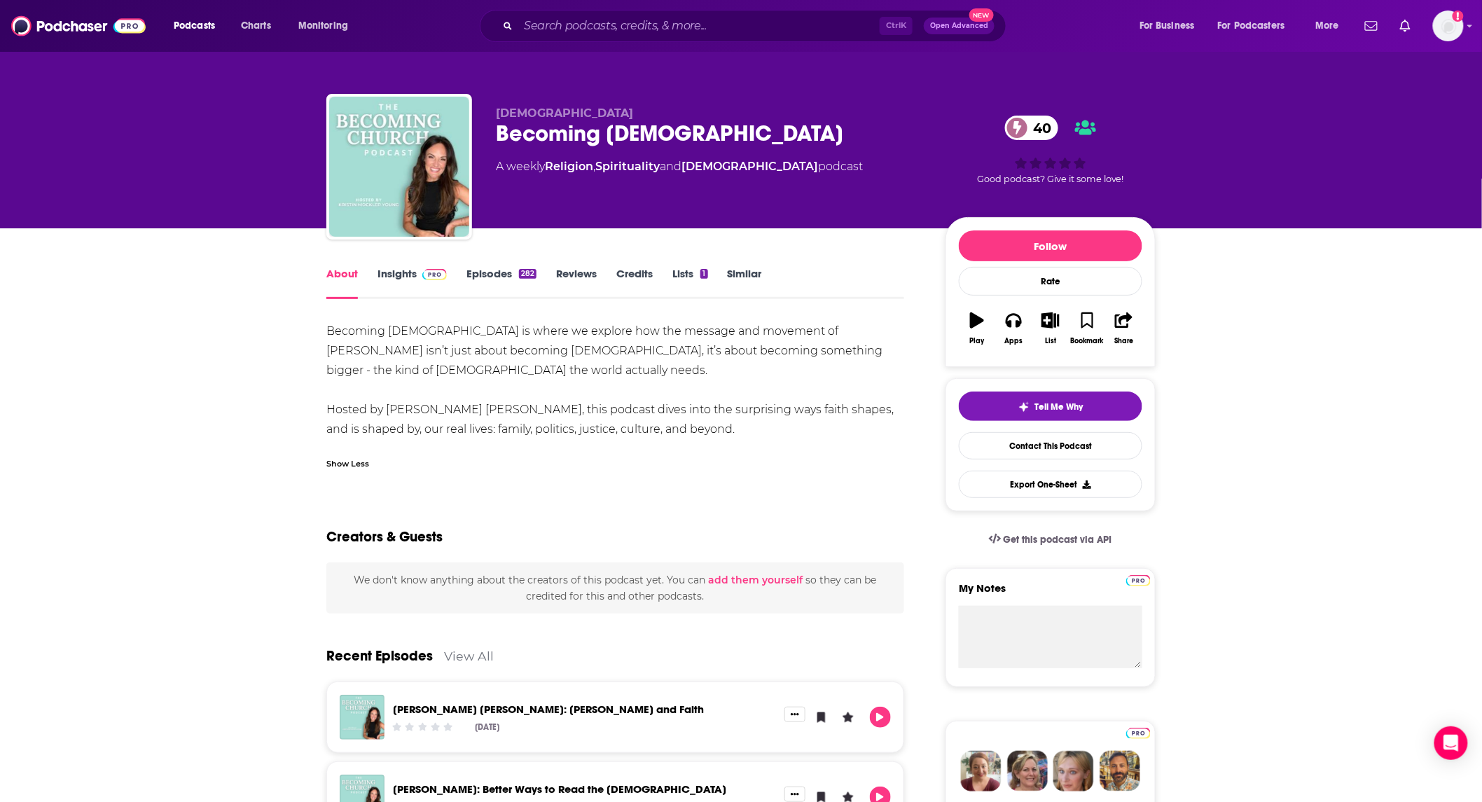
click at [499, 282] on link "Episodes 282" at bounding box center [502, 283] width 70 height 32
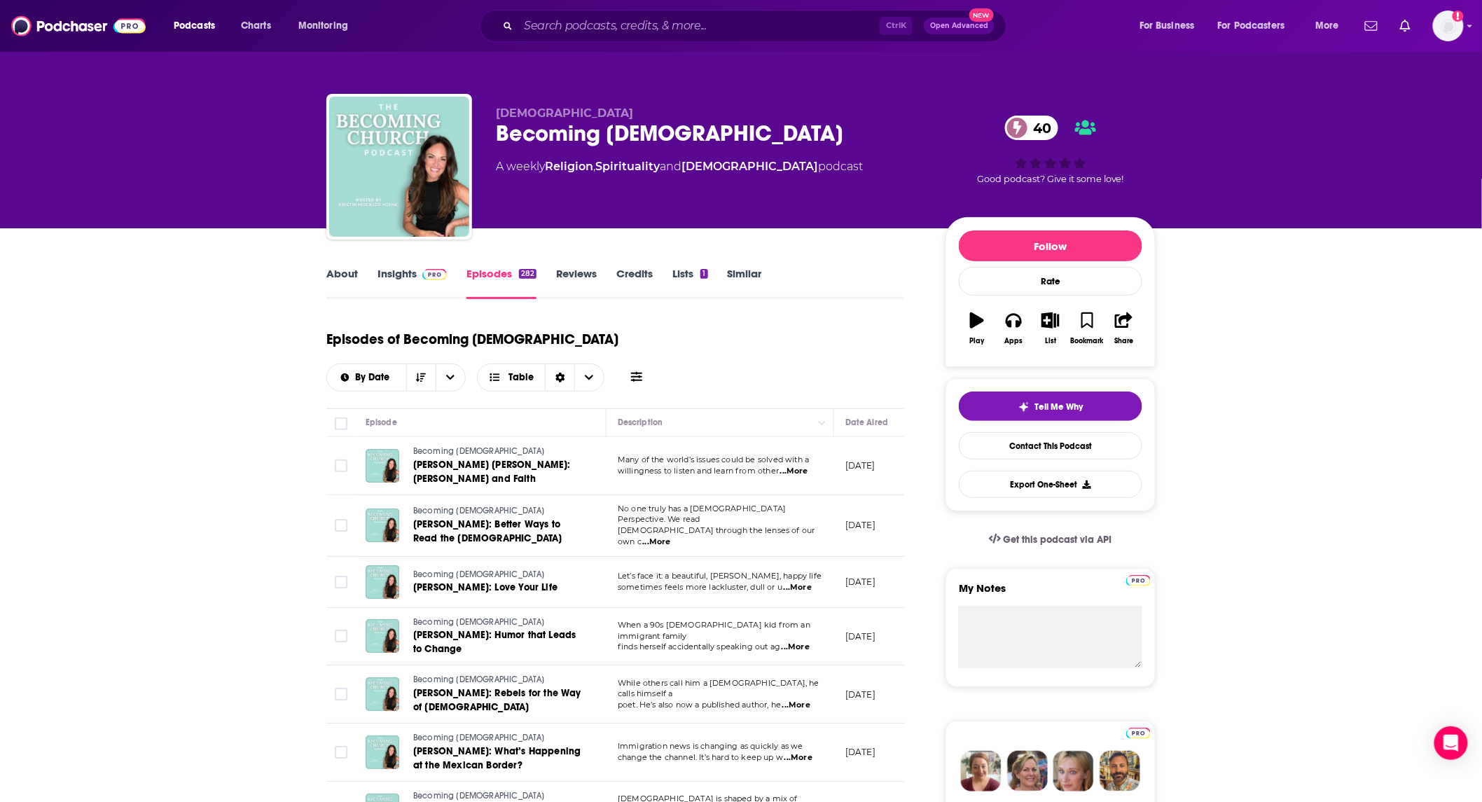
click at [799, 466] on span "...More" at bounding box center [794, 471] width 28 height 11
click at [550, 459] on span "[PERSON_NAME] [PERSON_NAME]: [PERSON_NAME] and Faith" at bounding box center [492, 472] width 158 height 26
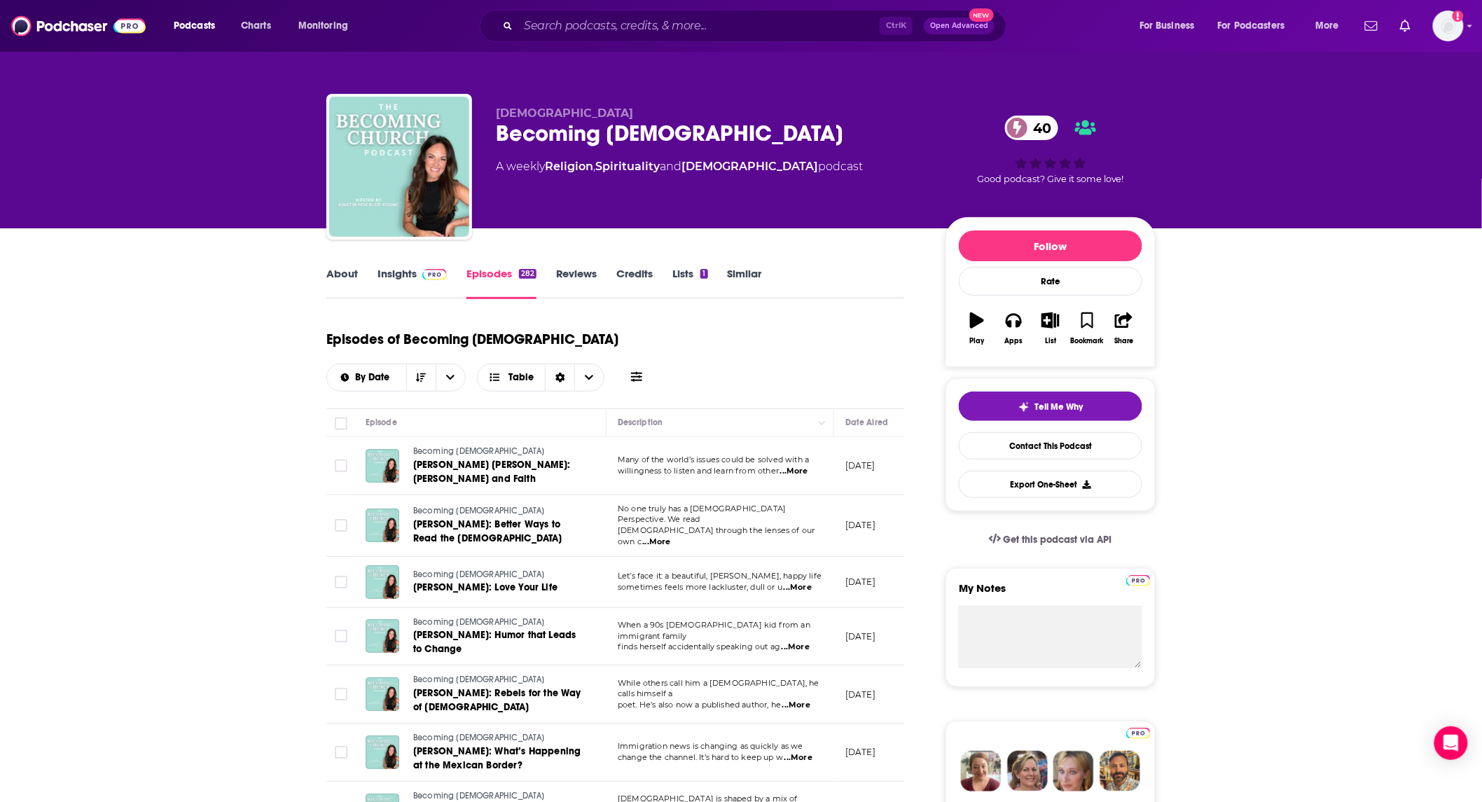
click at [407, 272] on link "Insights" at bounding box center [412, 283] width 69 height 32
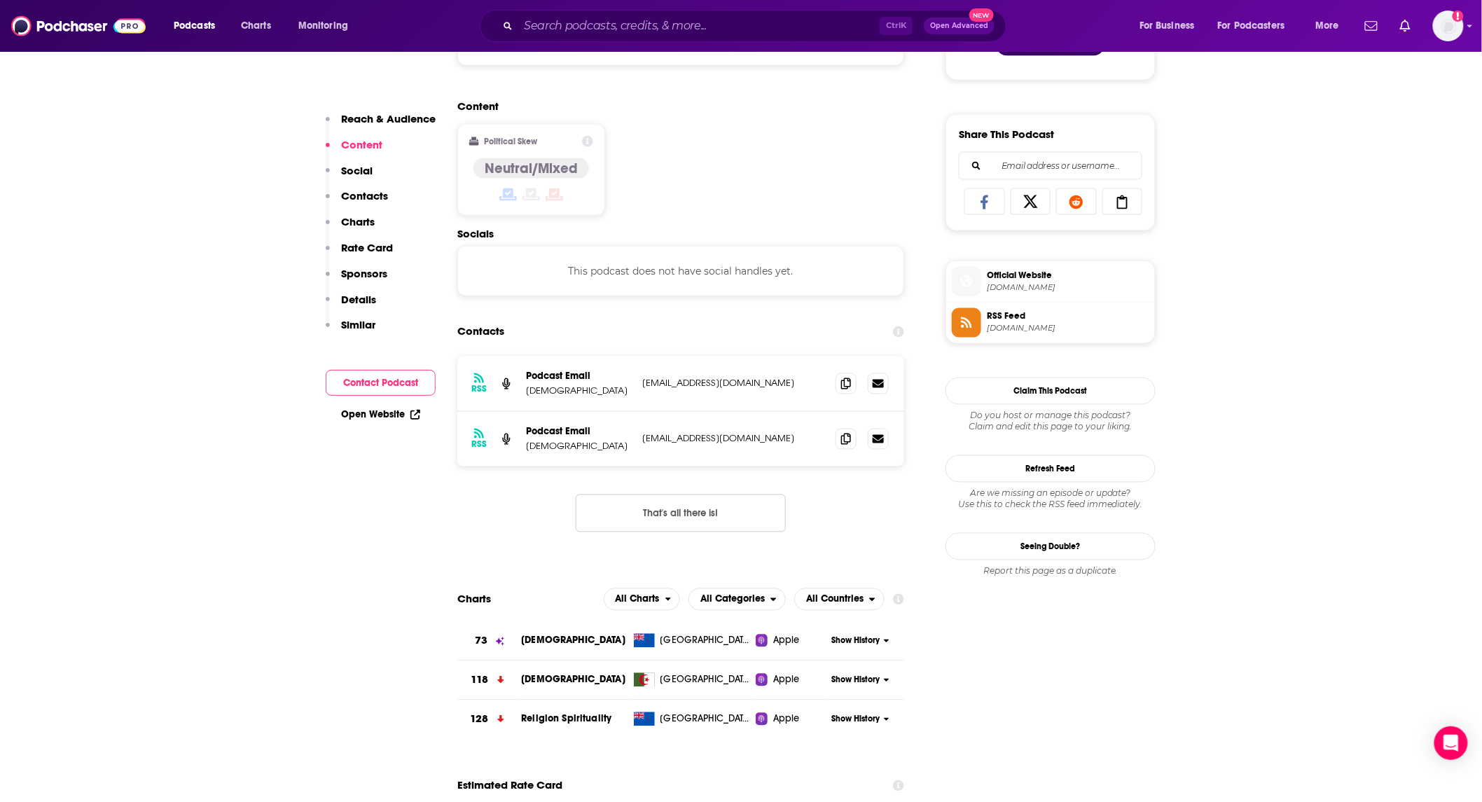
scroll to position [830, 0]
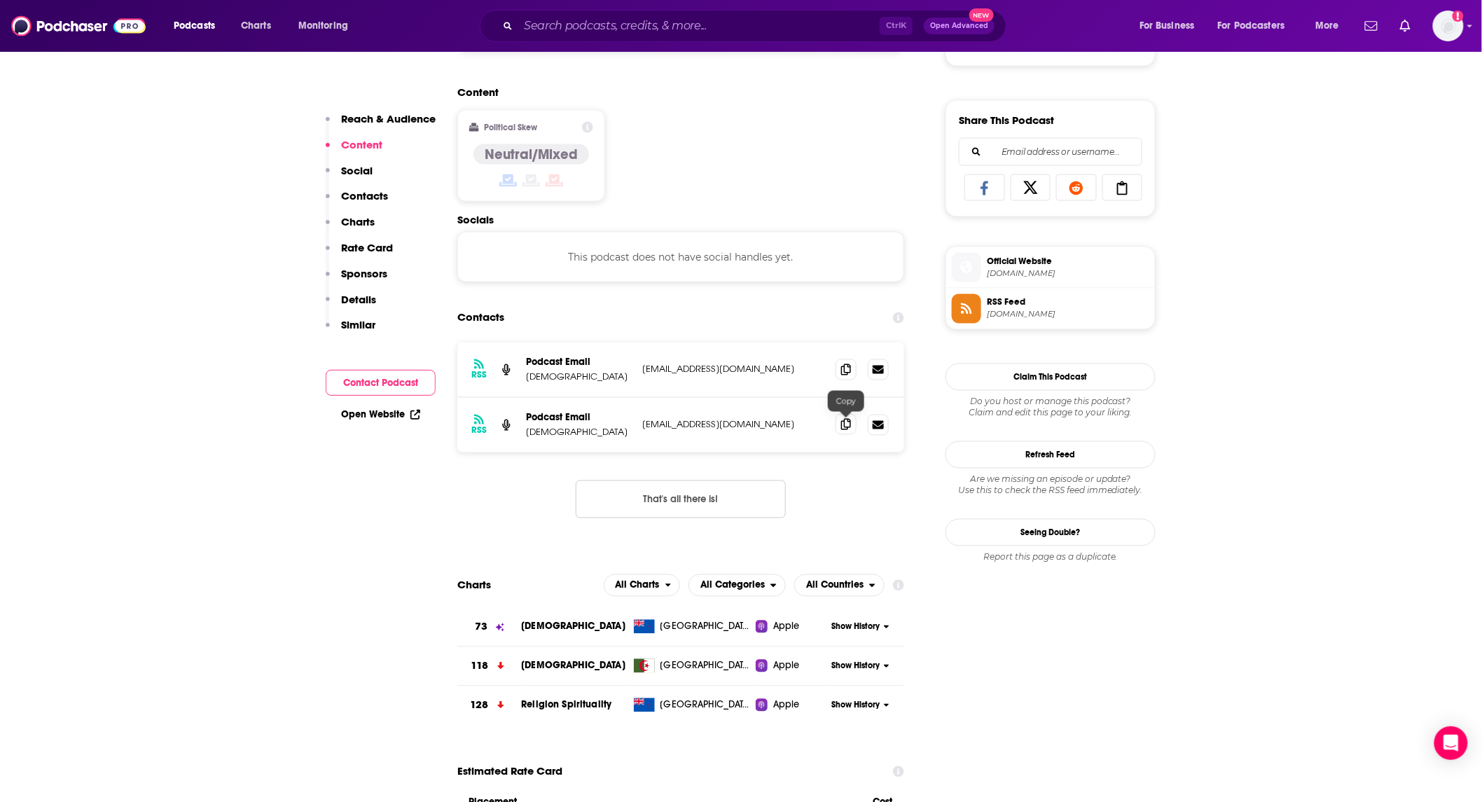
click at [849, 421] on icon at bounding box center [846, 424] width 10 height 11
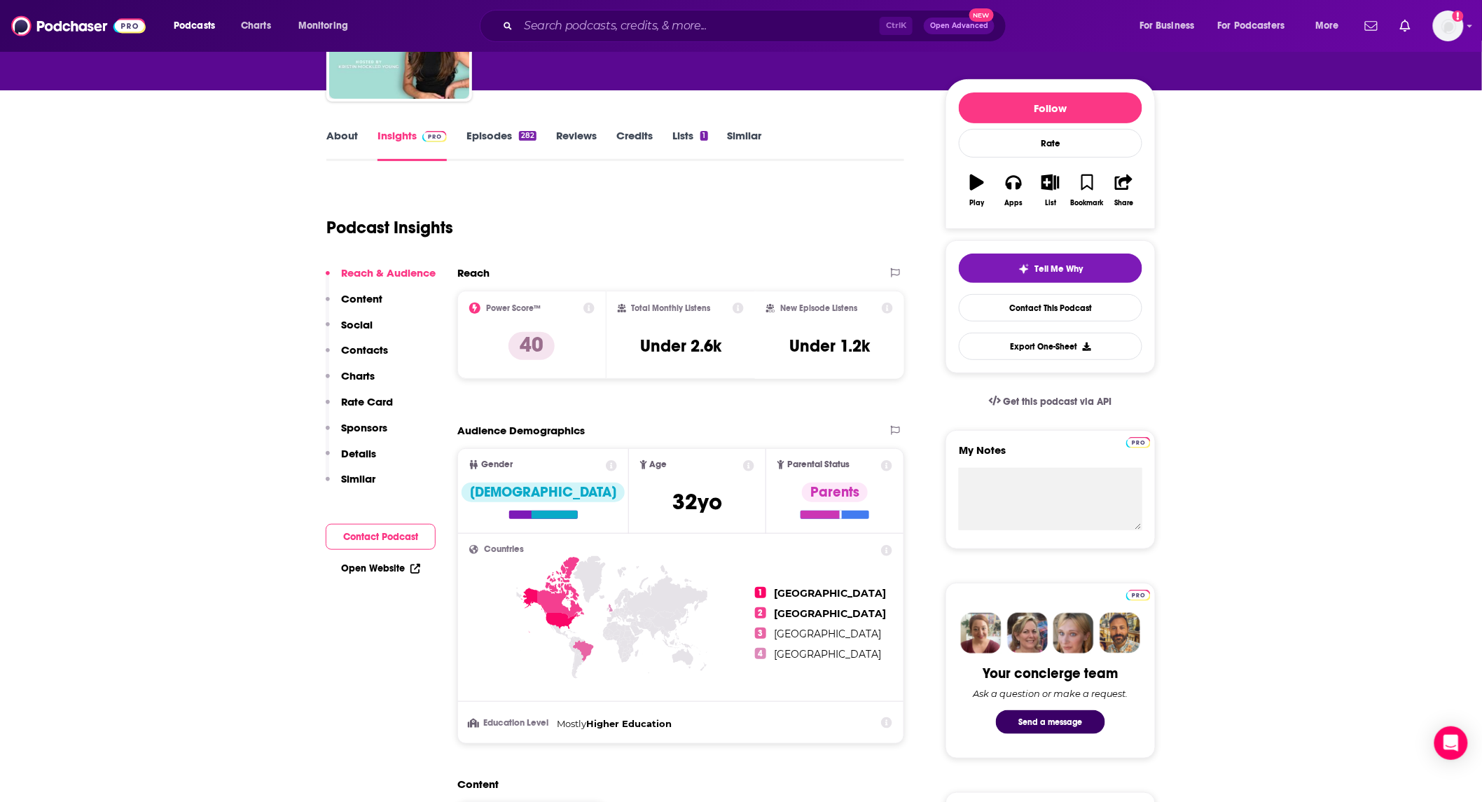
scroll to position [0, 0]
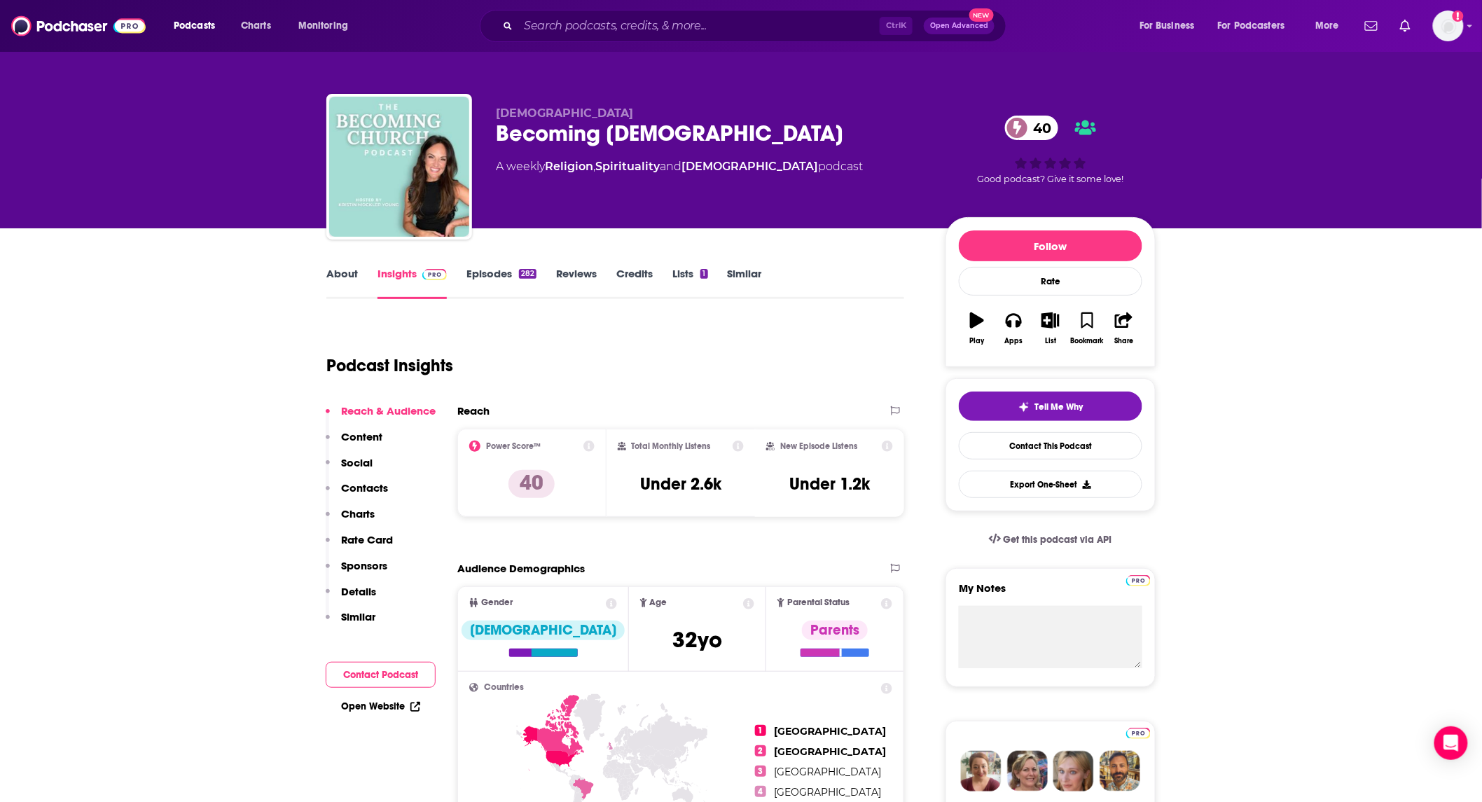
click at [743, 272] on link "Similar" at bounding box center [745, 283] width 34 height 32
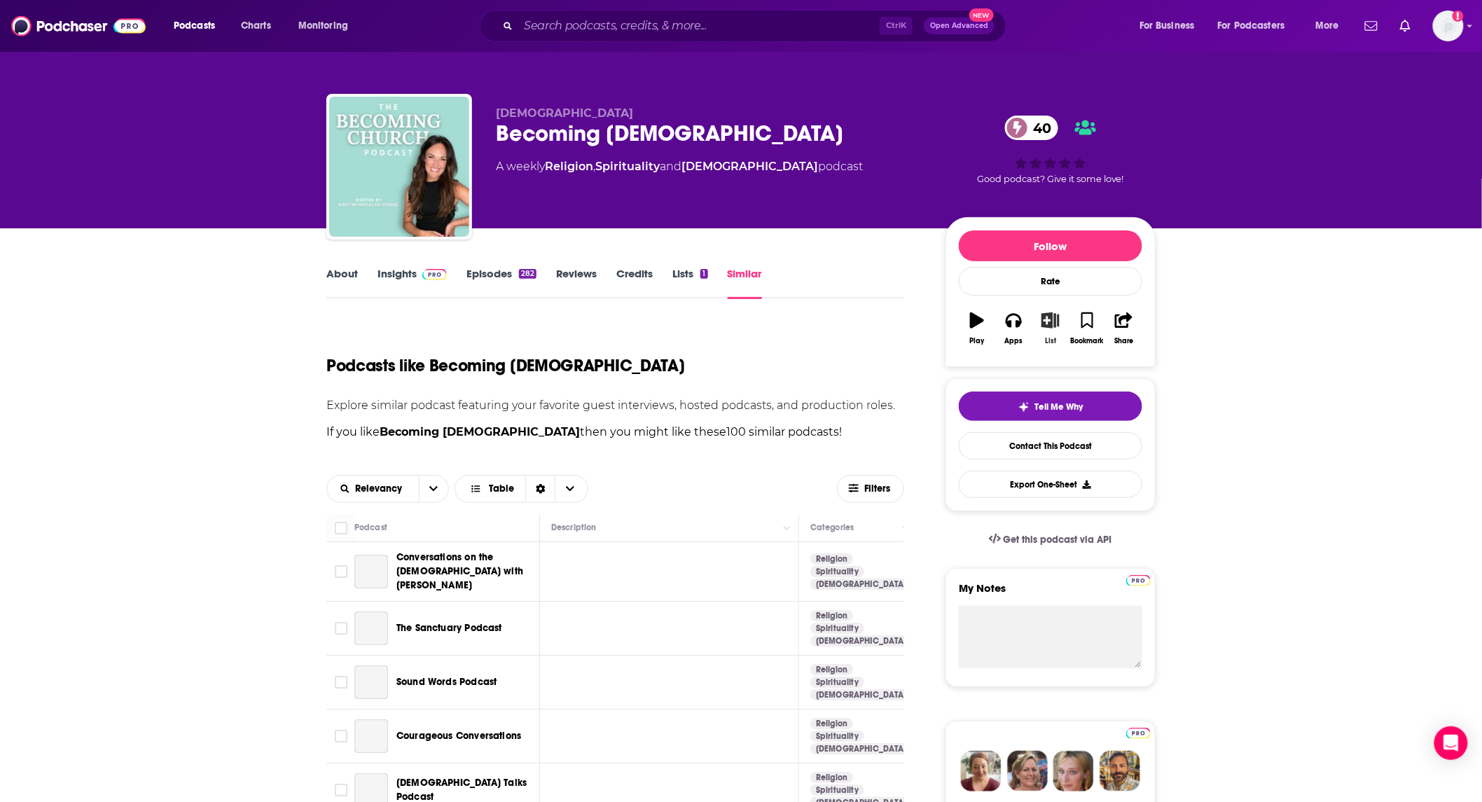
click at [1048, 325] on icon "button" at bounding box center [1051, 319] width 18 height 15
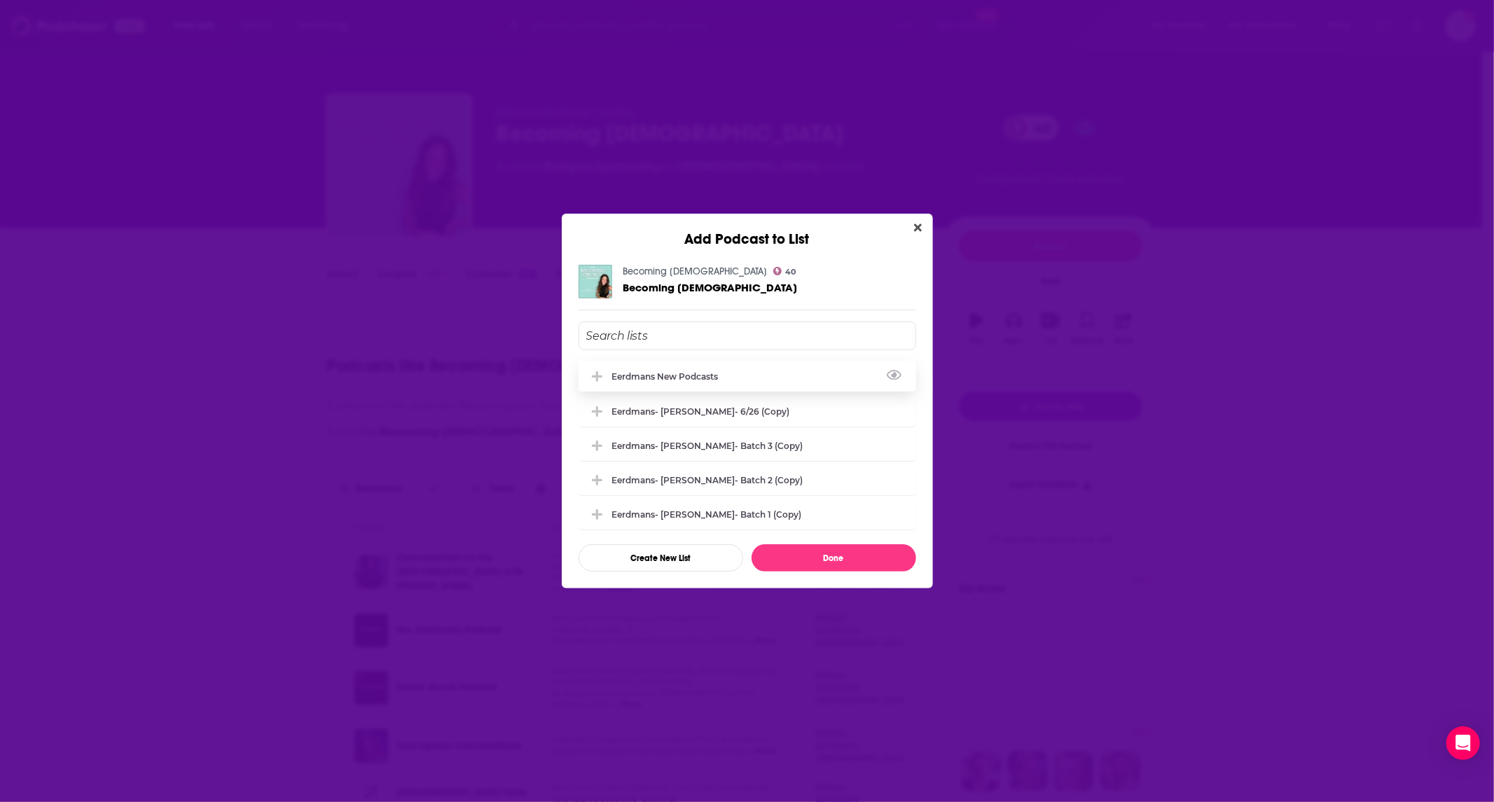
click at [678, 371] on div "Eerdmans new podcasts" at bounding box center [669, 376] width 115 height 11
click at [803, 557] on button "Done" at bounding box center [834, 557] width 165 height 27
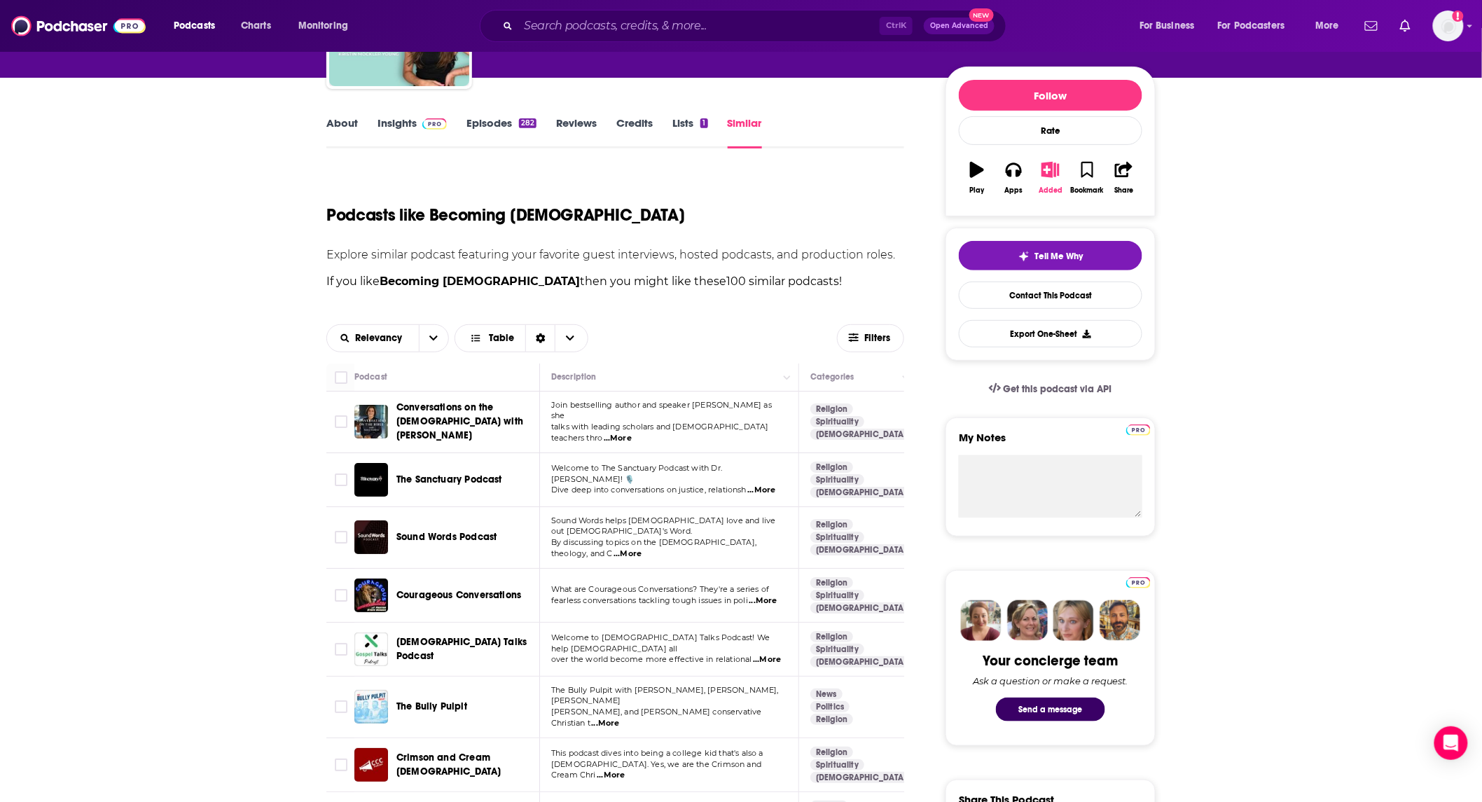
scroll to position [207, 0]
